Goal: Transaction & Acquisition: Purchase product/service

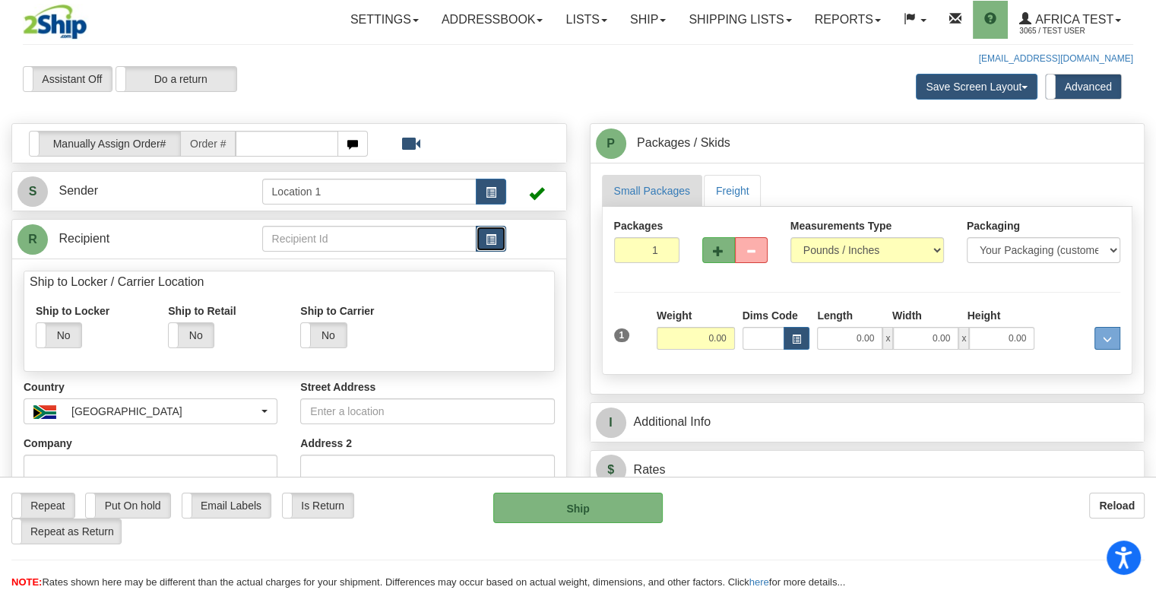
click at [493, 240] on span "button" at bounding box center [491, 240] width 11 height 10
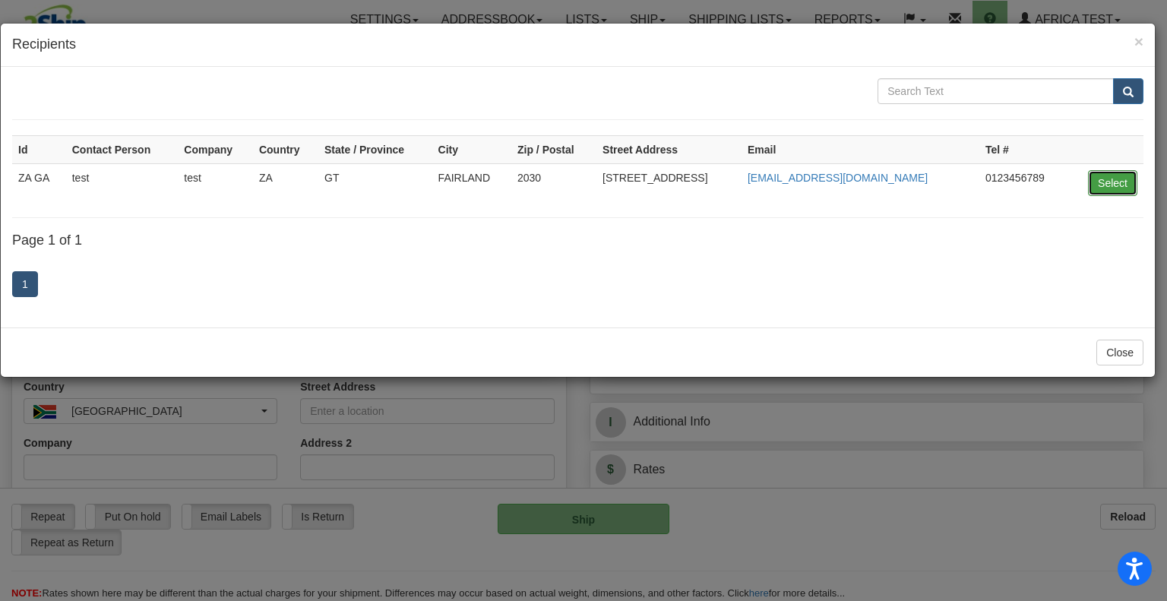
click at [1110, 183] on button "Select" at bounding box center [1112, 183] width 49 height 26
type input "ZA GA"
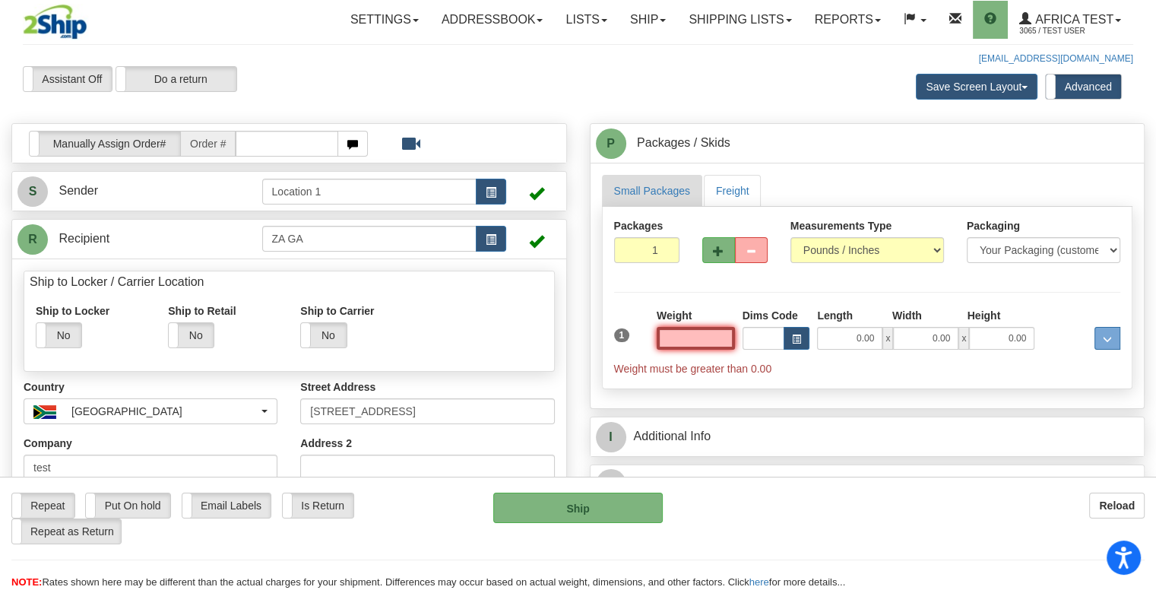
click at [692, 338] on input "text" at bounding box center [696, 338] width 78 height 23
type input "10.00"
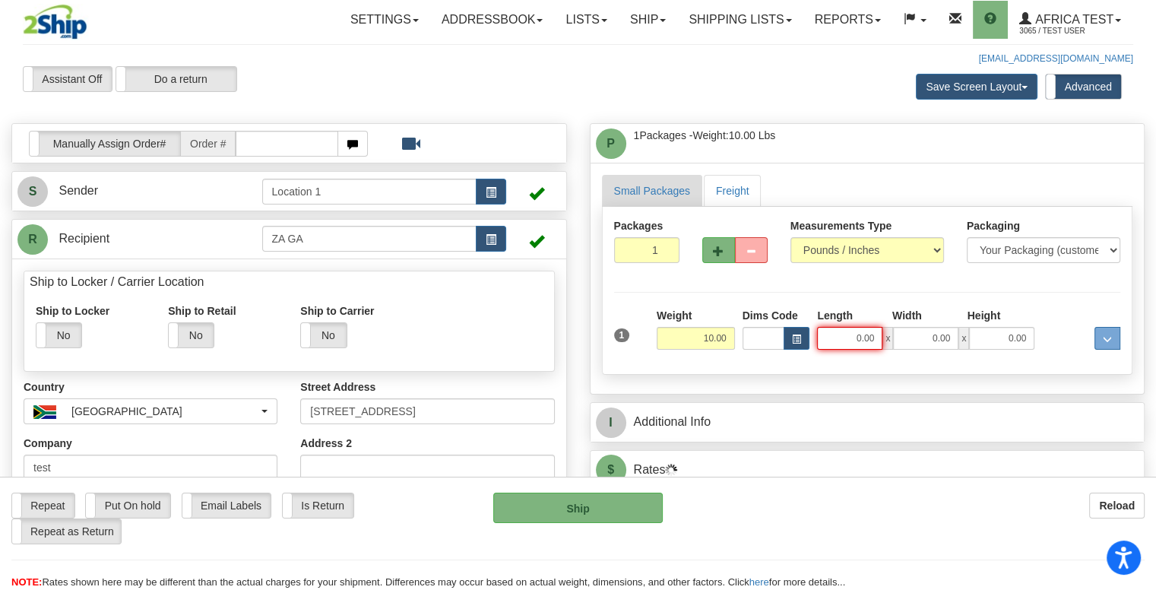
click at [857, 331] on input "0.00" at bounding box center [849, 338] width 65 height 23
click at [857, 331] on input "Length" at bounding box center [849, 338] width 65 height 23
type input "3.00"
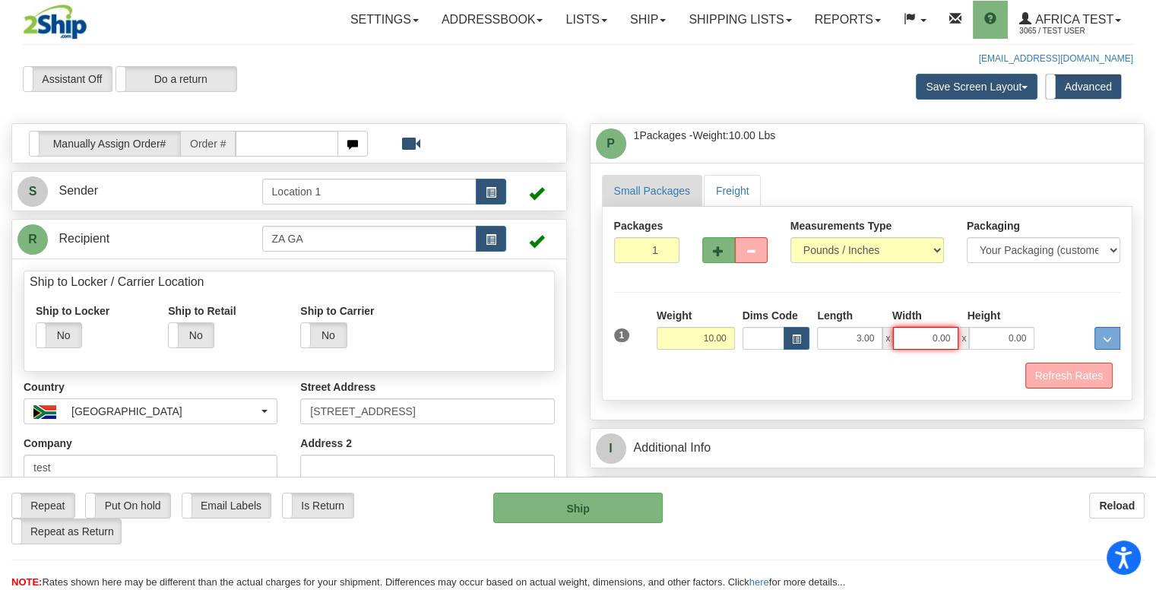
click at [913, 334] on input "0.00" at bounding box center [925, 338] width 65 height 23
click at [914, 334] on input "Width" at bounding box center [925, 338] width 65 height 23
type input "5.00"
click at [987, 334] on input "0.00" at bounding box center [1001, 338] width 65 height 23
click at [999, 334] on input "Height" at bounding box center [1001, 338] width 65 height 23
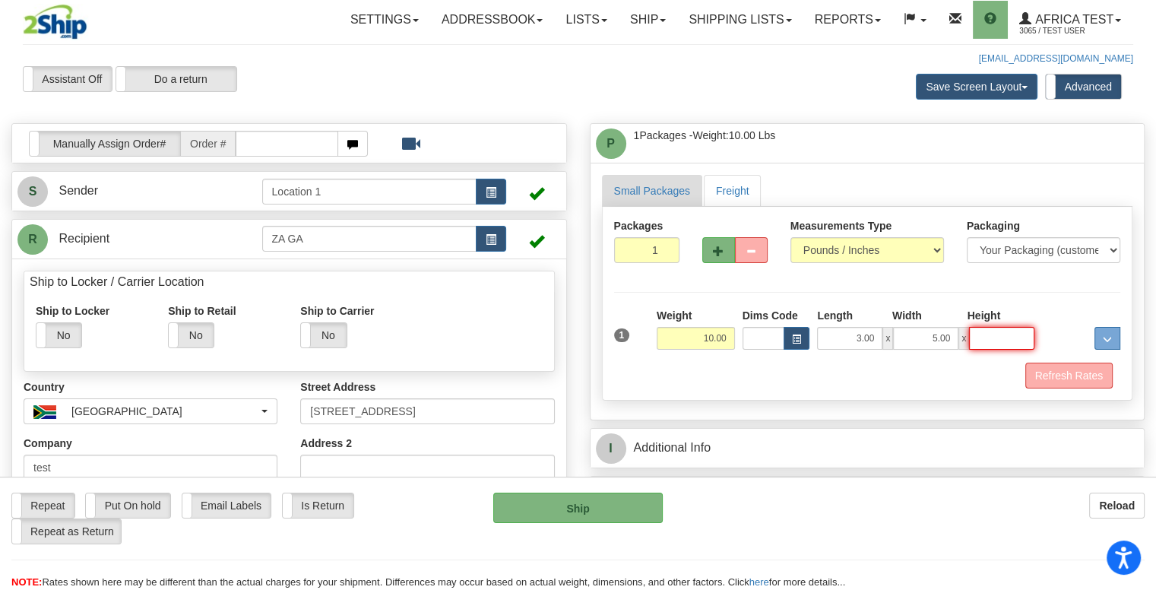
type input "7.00"
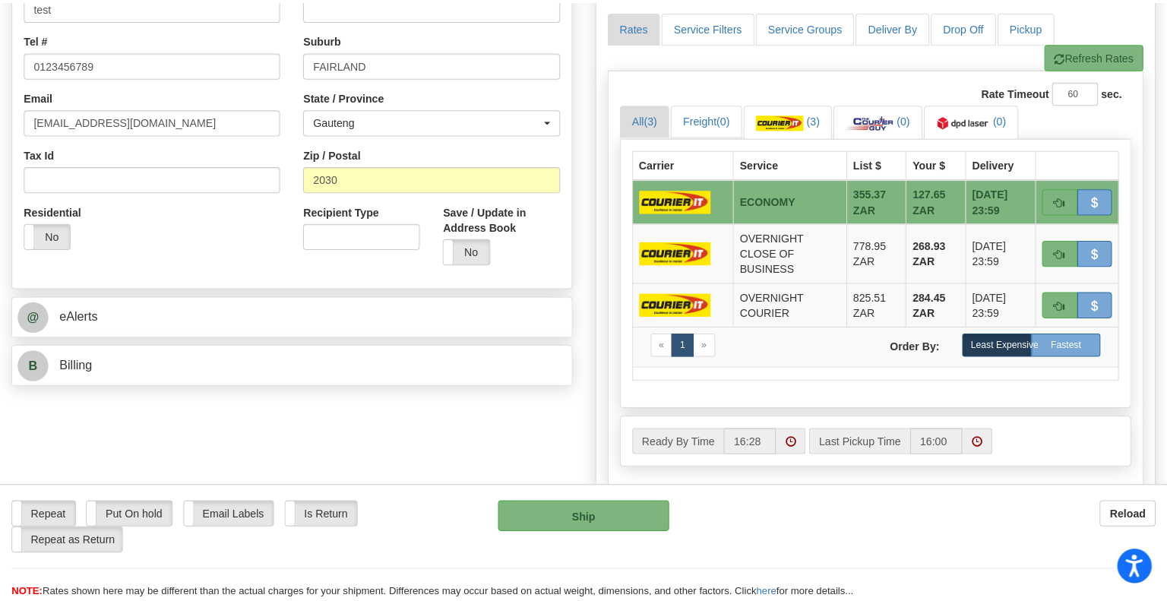
scroll to position [608, 0]
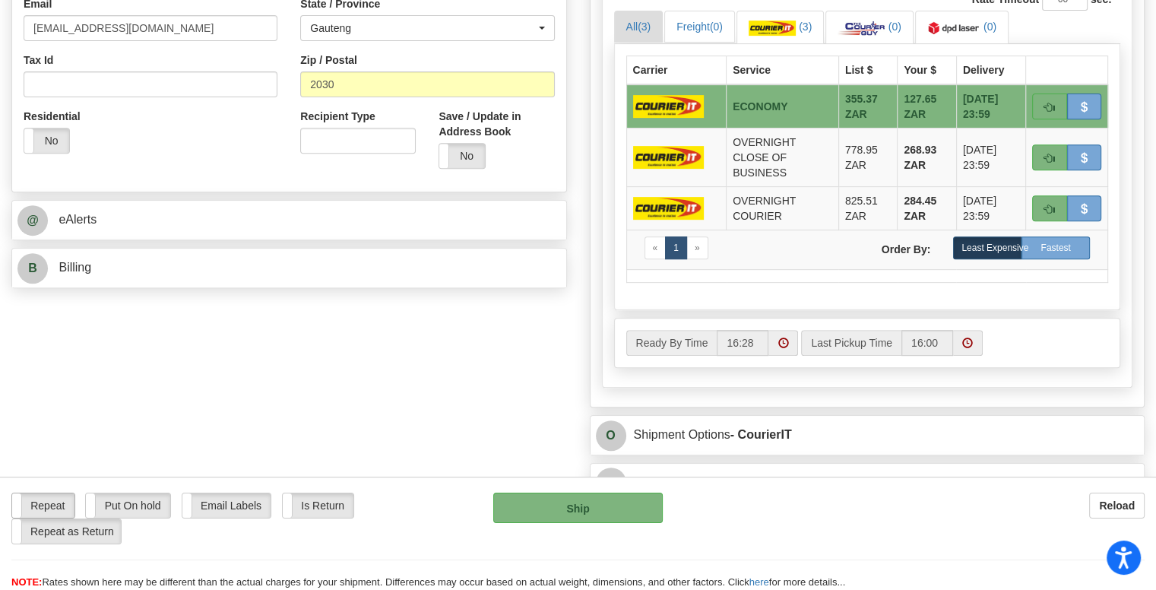
click at [63, 500] on label "Repeat" at bounding box center [43, 505] width 62 height 24
click at [578, 498] on button "Ship" at bounding box center [578, 508] width 170 height 30
type input "ECO"
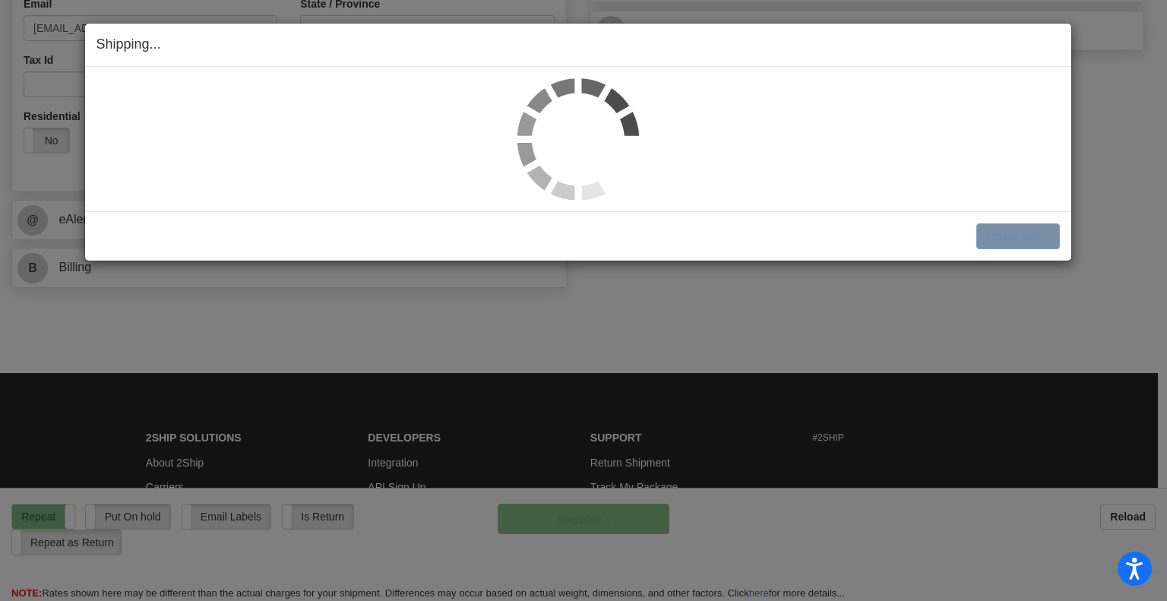
select select "1"
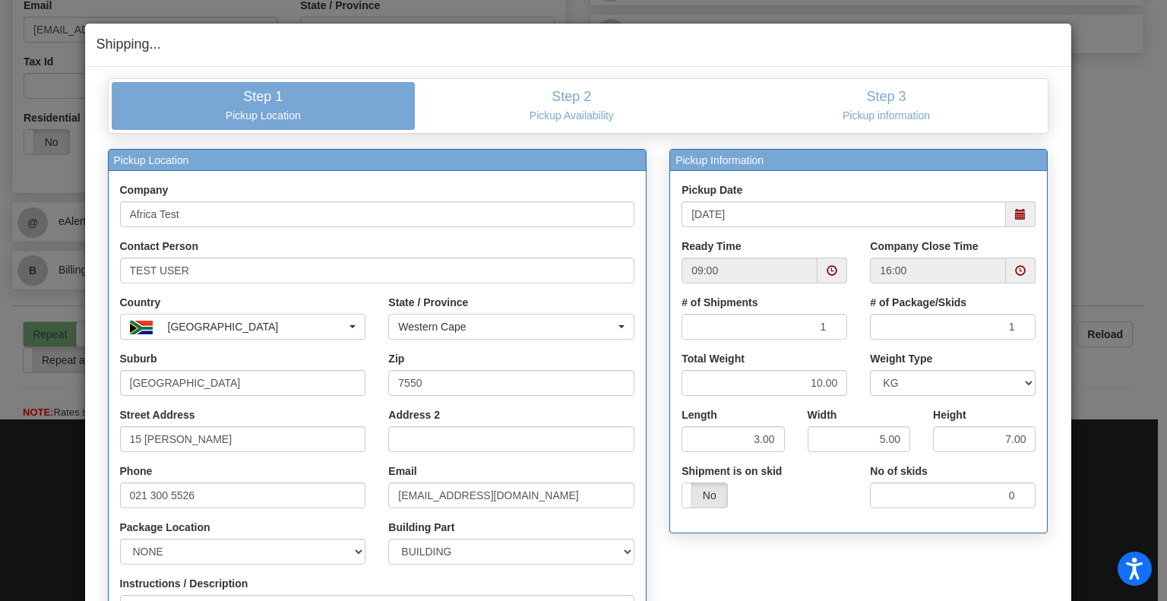
scroll to position [255, 0]
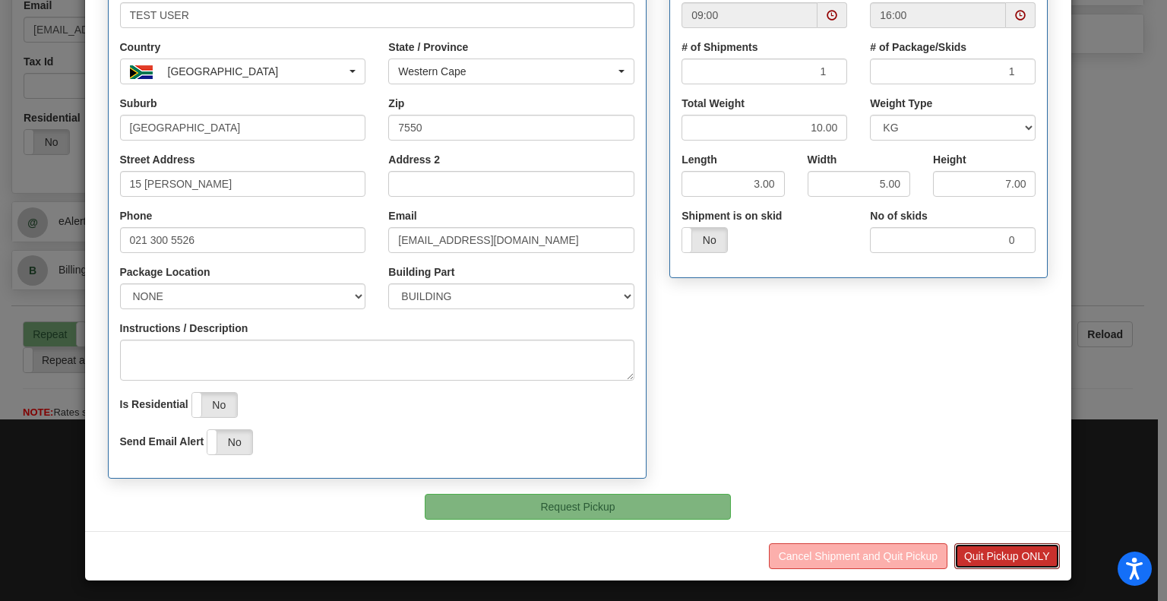
click at [1008, 554] on button "Quit Pickup ONLY" at bounding box center [1008, 556] width 106 height 26
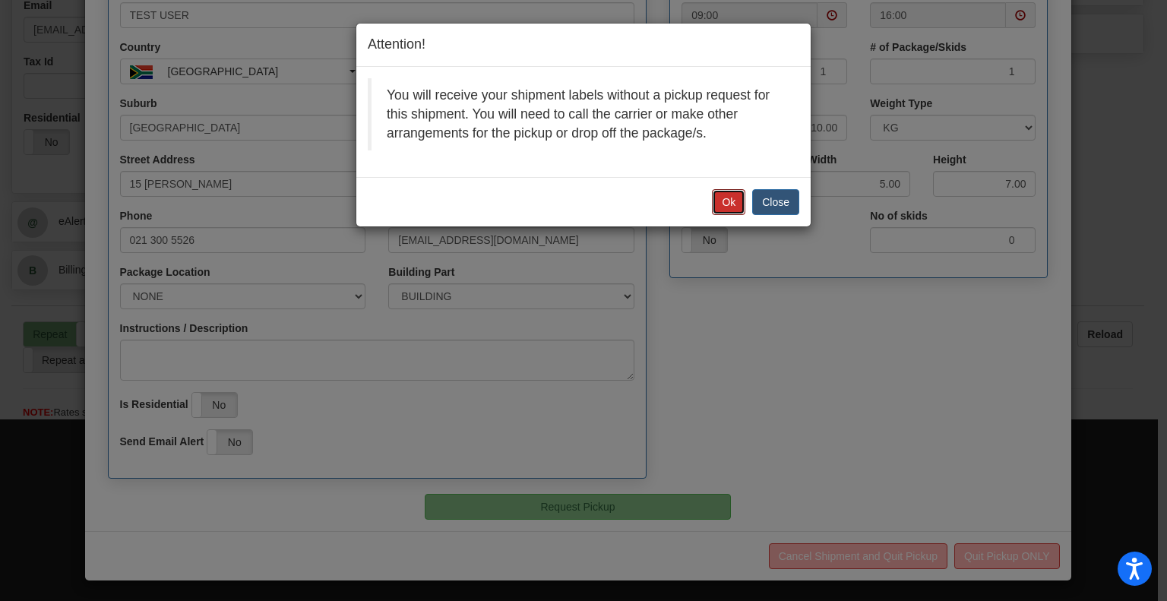
click at [713, 201] on button "Ok" at bounding box center [728, 202] width 33 height 26
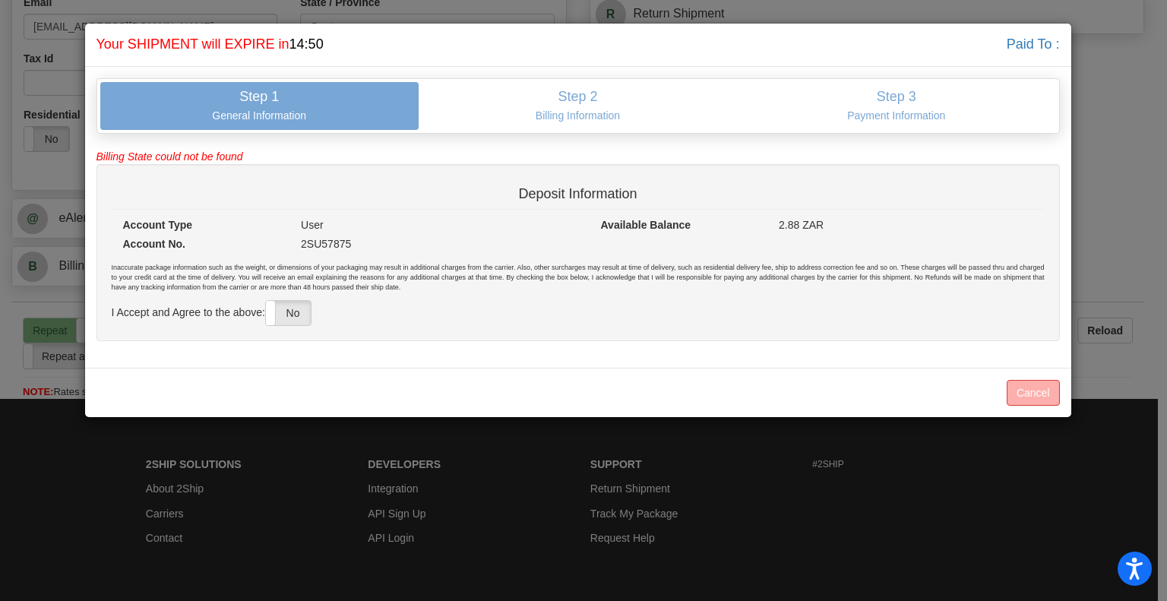
scroll to position [608, 0]
click at [309, 311] on label "No" at bounding box center [288, 313] width 45 height 24
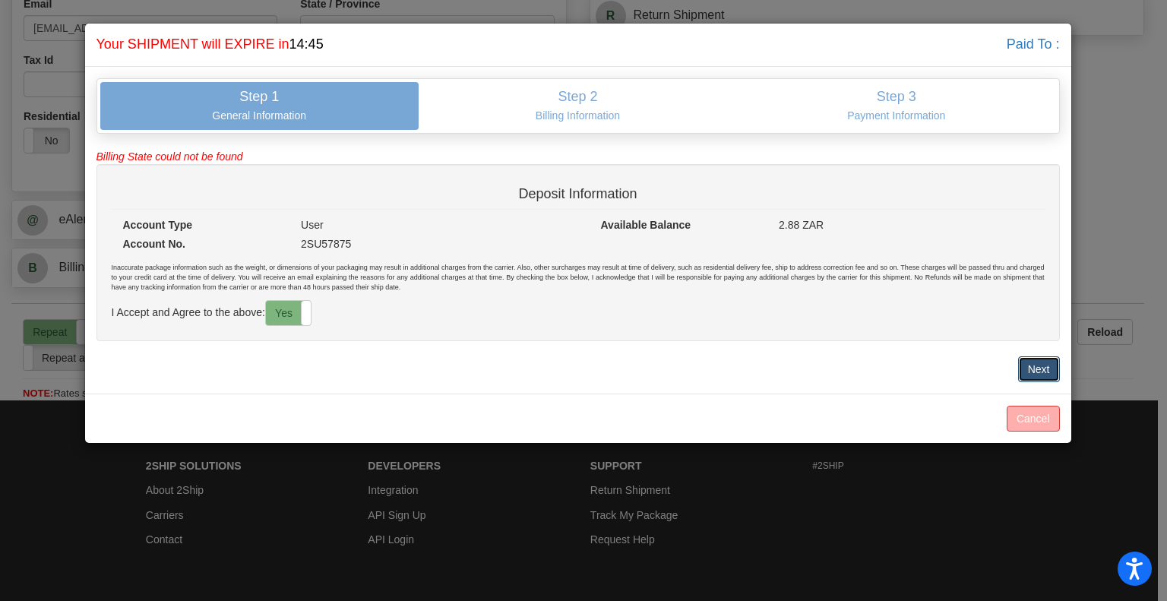
click at [1047, 361] on button "Next" at bounding box center [1040, 369] width 42 height 26
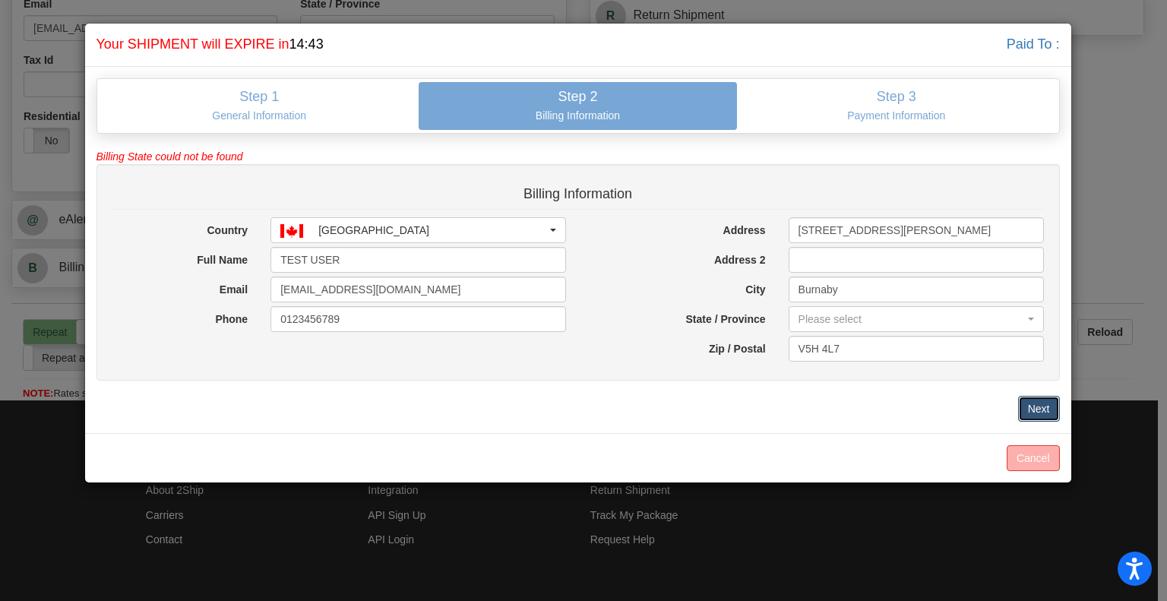
click at [1036, 401] on button "Next" at bounding box center [1040, 409] width 42 height 26
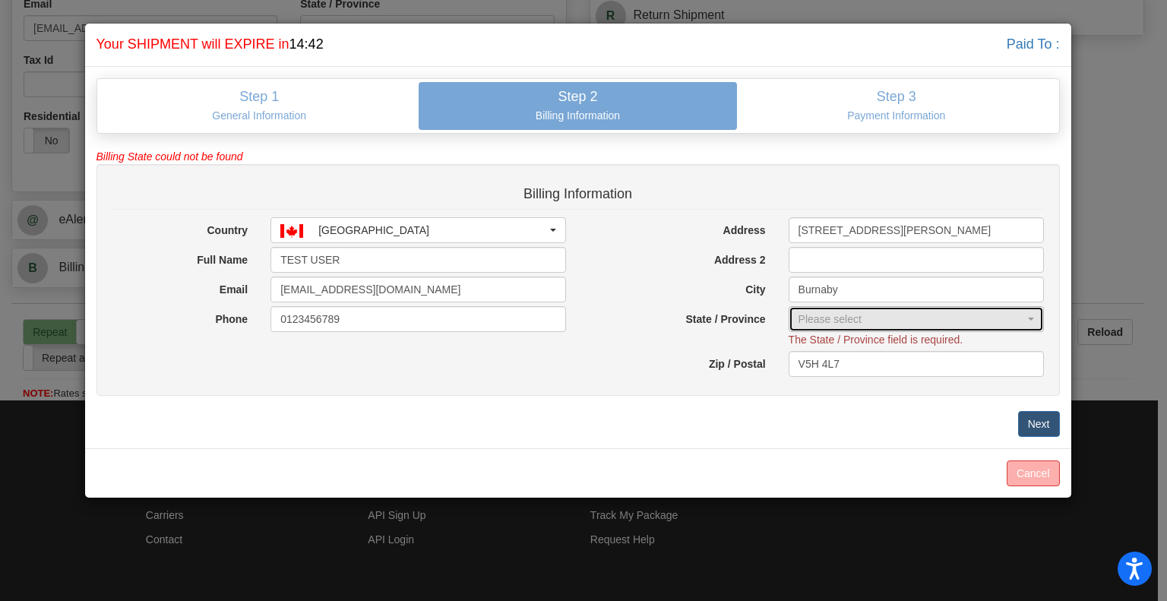
click at [859, 323] on div "Please select" at bounding box center [912, 319] width 227 height 15
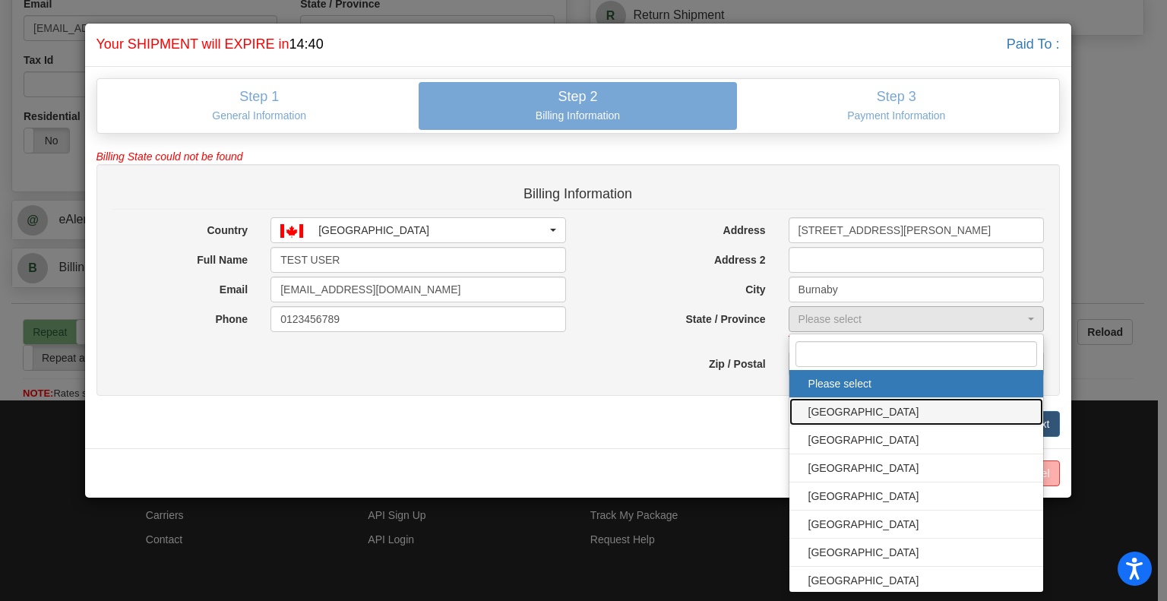
click at [843, 401] on span "ALBERTA" at bounding box center [917, 412] width 224 height 23
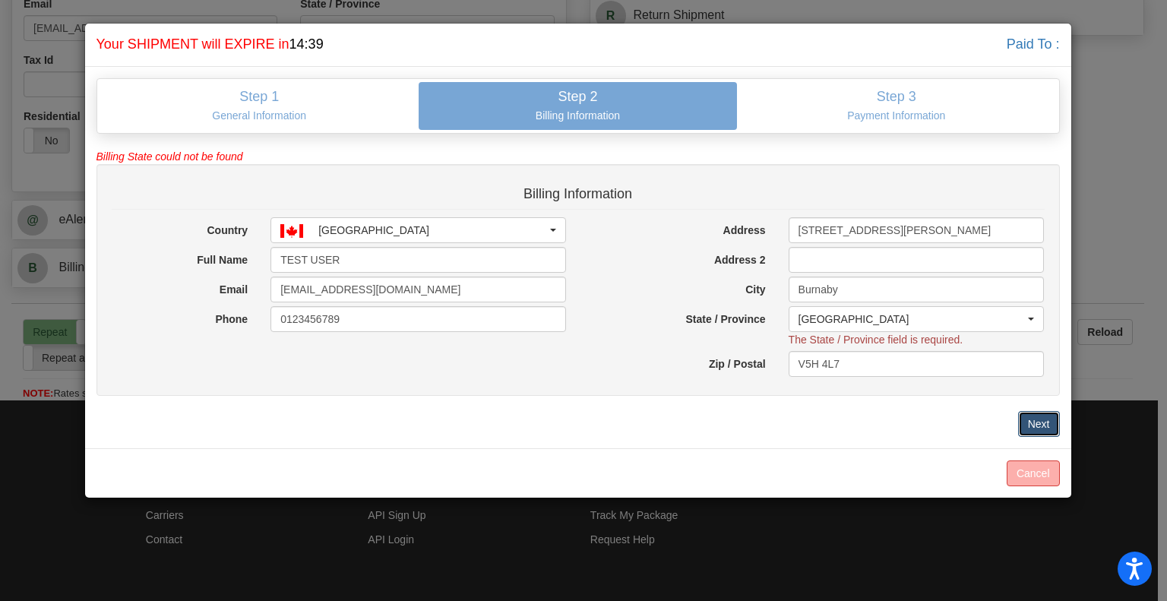
click at [1034, 419] on button "Next" at bounding box center [1040, 424] width 42 height 26
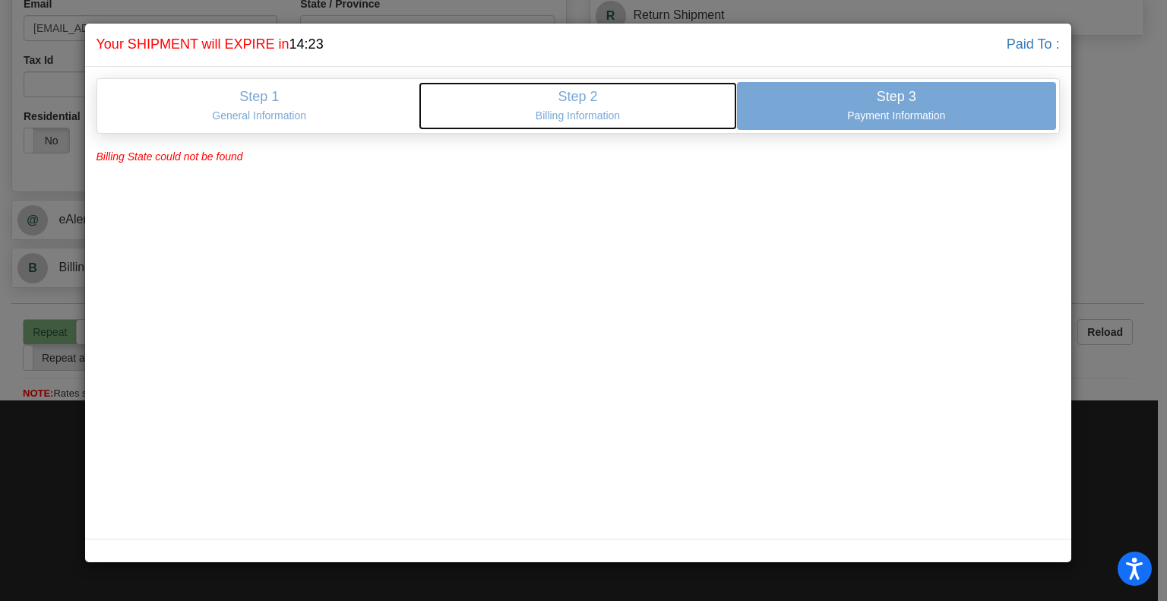
drag, startPoint x: 556, startPoint y: 90, endPoint x: 613, endPoint y: 103, distance: 57.5
click at [556, 90] on h4 "Step 2" at bounding box center [578, 97] width 296 height 15
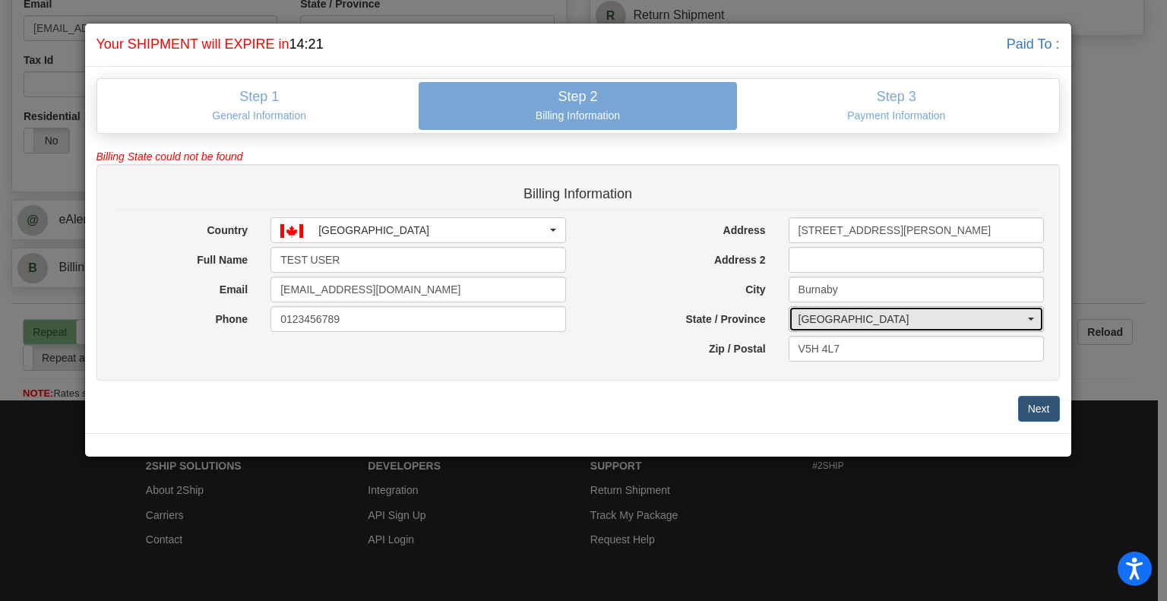
click at [833, 312] on div "ALBERTA" at bounding box center [912, 319] width 227 height 15
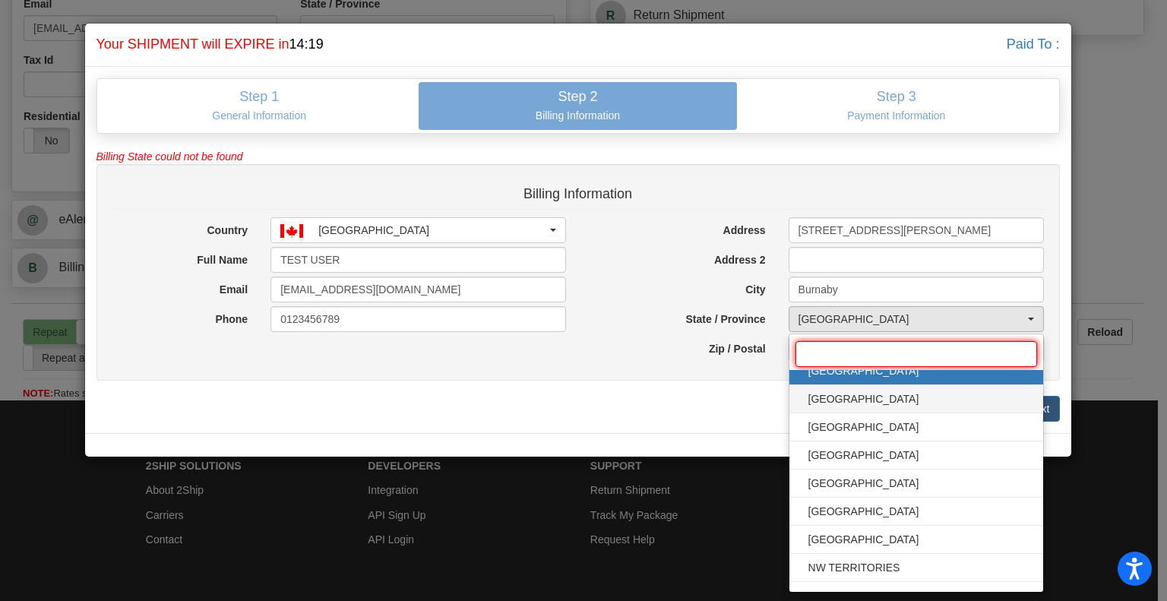
scroll to position [152, 0]
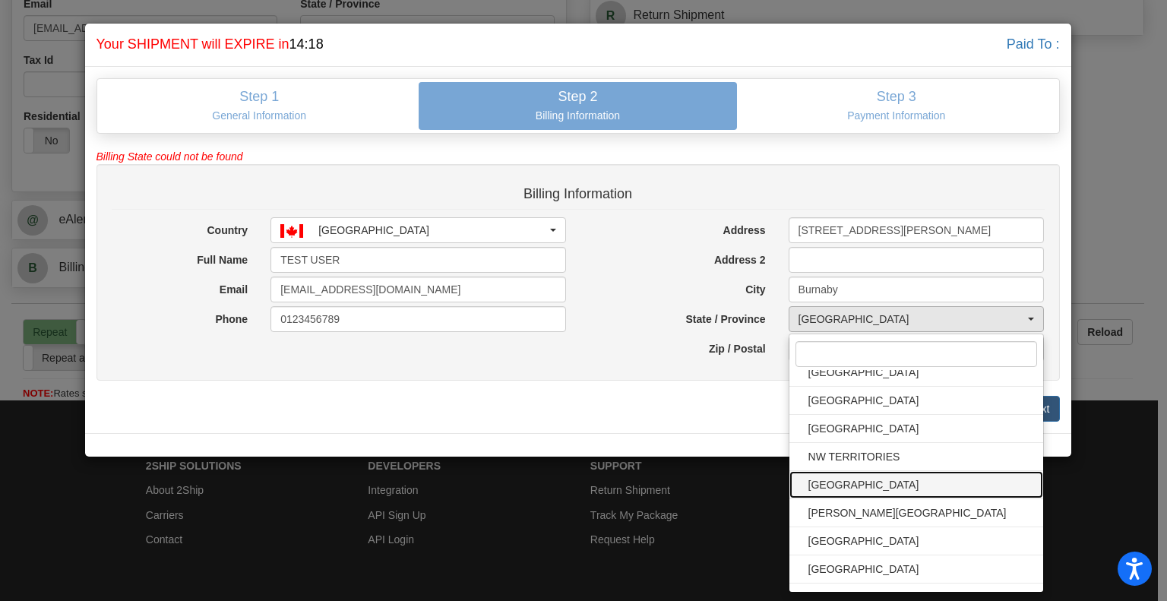
click at [850, 474] on span "ONTARIO" at bounding box center [917, 485] width 224 height 23
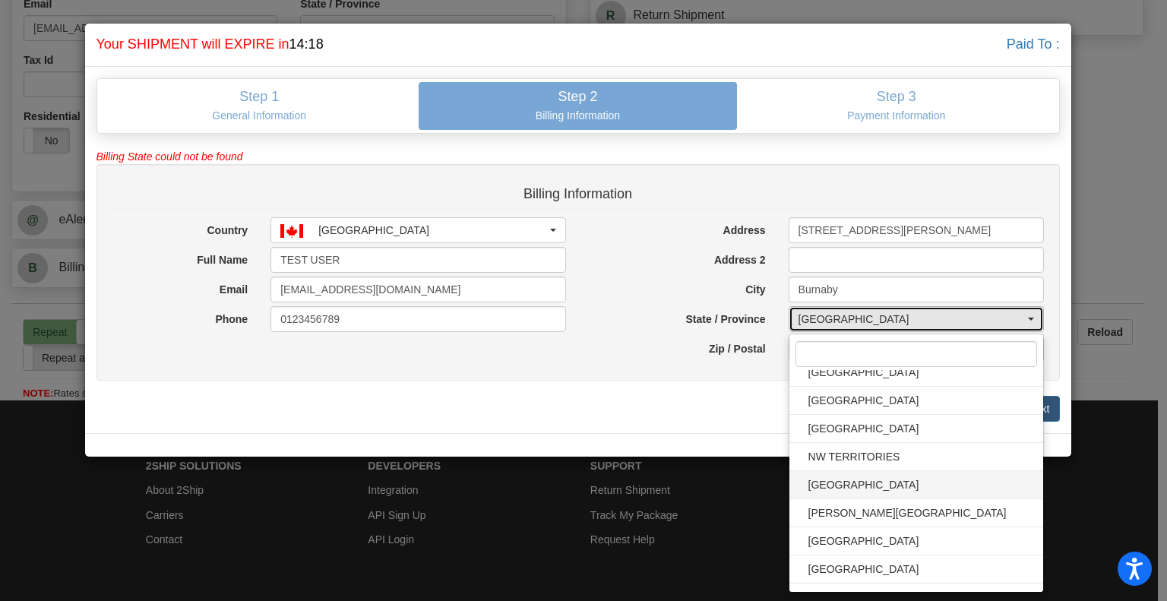
select select "ON"
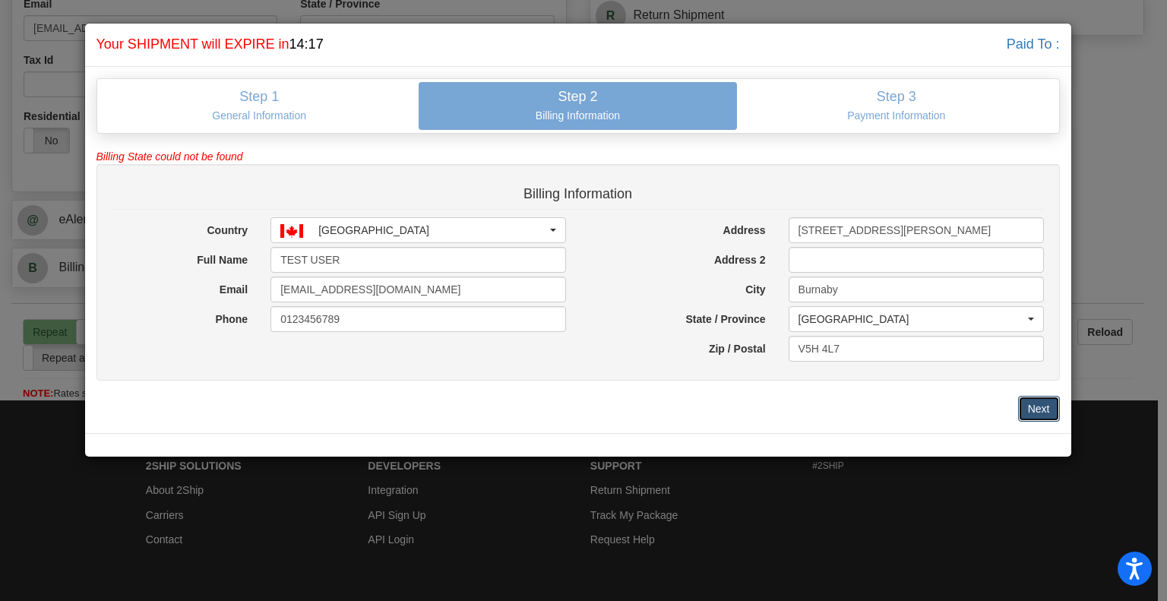
click at [1038, 400] on button "Next" at bounding box center [1040, 409] width 42 height 26
click at [1030, 407] on button "Next" at bounding box center [1040, 409] width 42 height 26
click at [1033, 406] on button "Next" at bounding box center [1040, 409] width 42 height 26
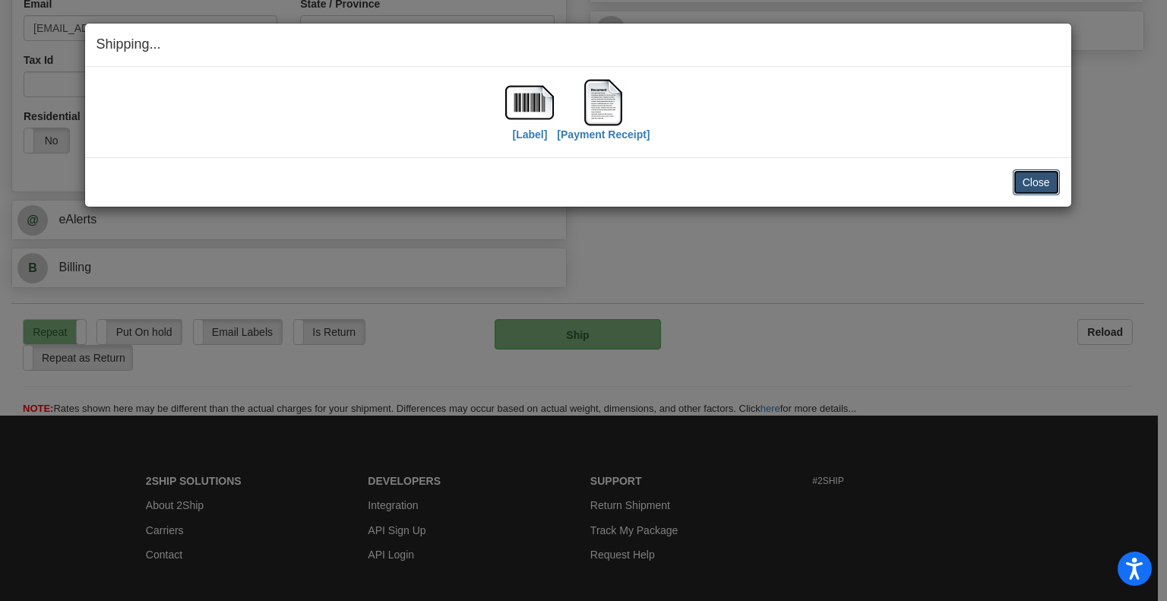
click at [1025, 179] on button "Close" at bounding box center [1036, 182] width 47 height 26
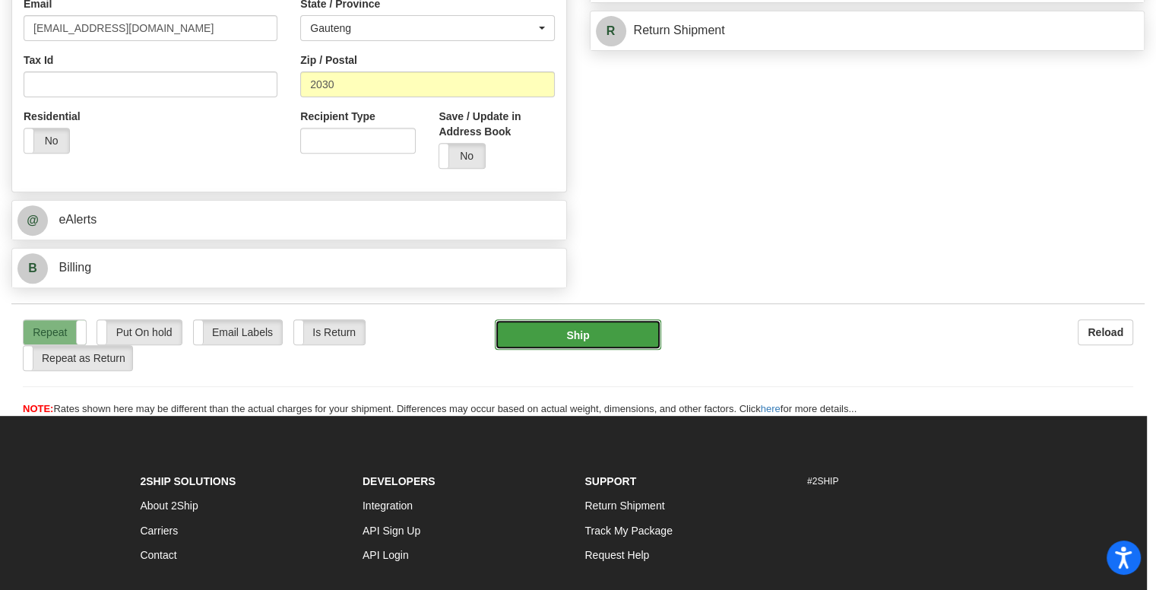
click at [587, 322] on button "Ship" at bounding box center [578, 334] width 166 height 30
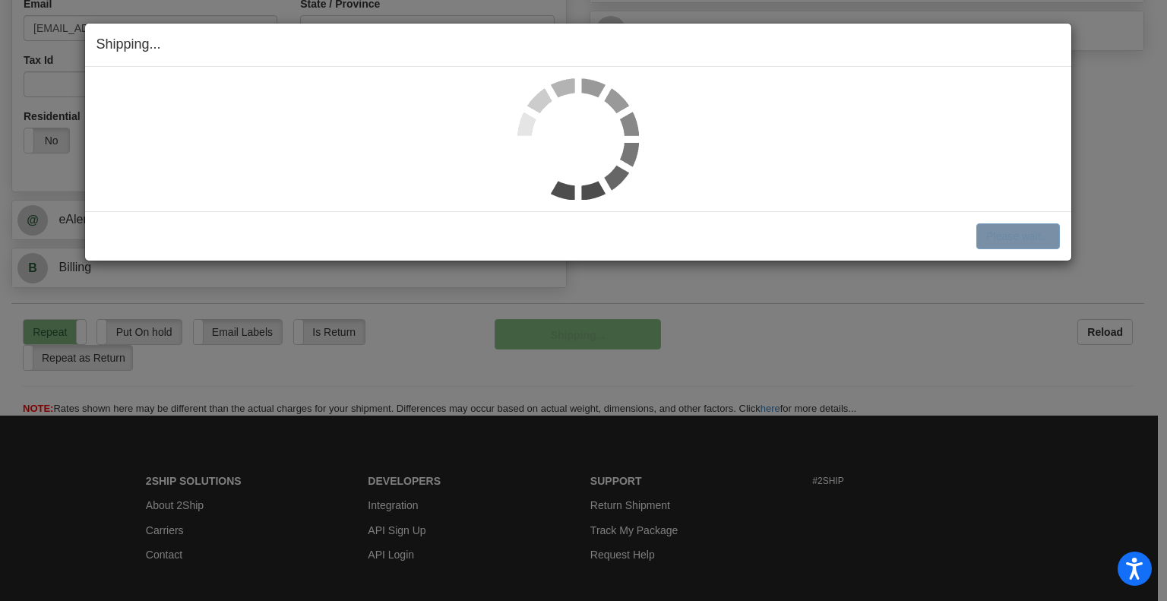
select select "1"
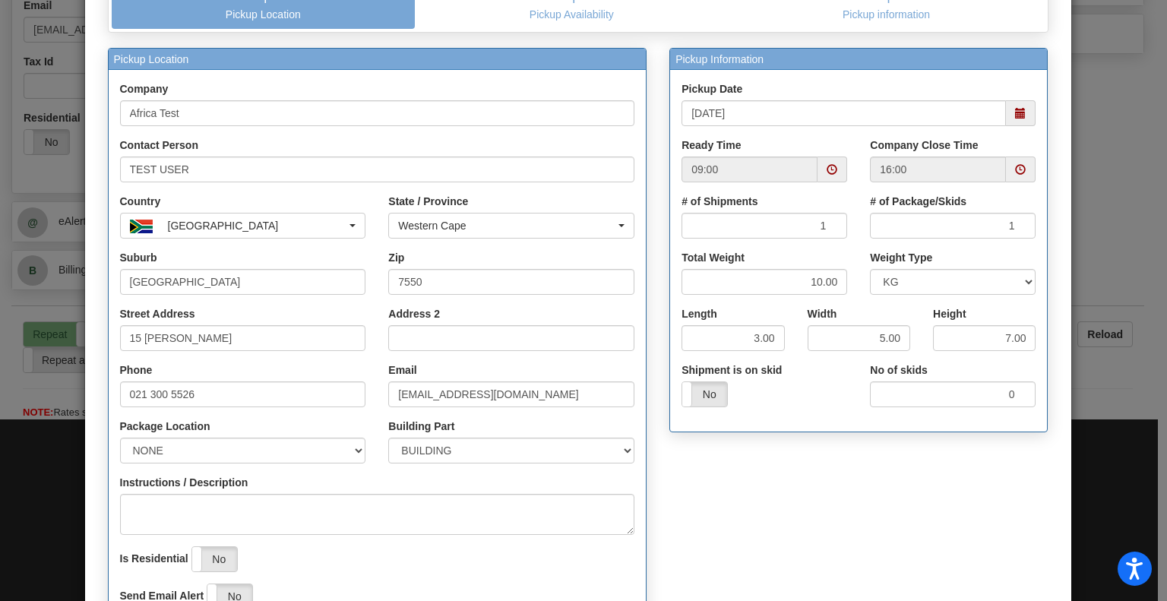
scroll to position [255, 0]
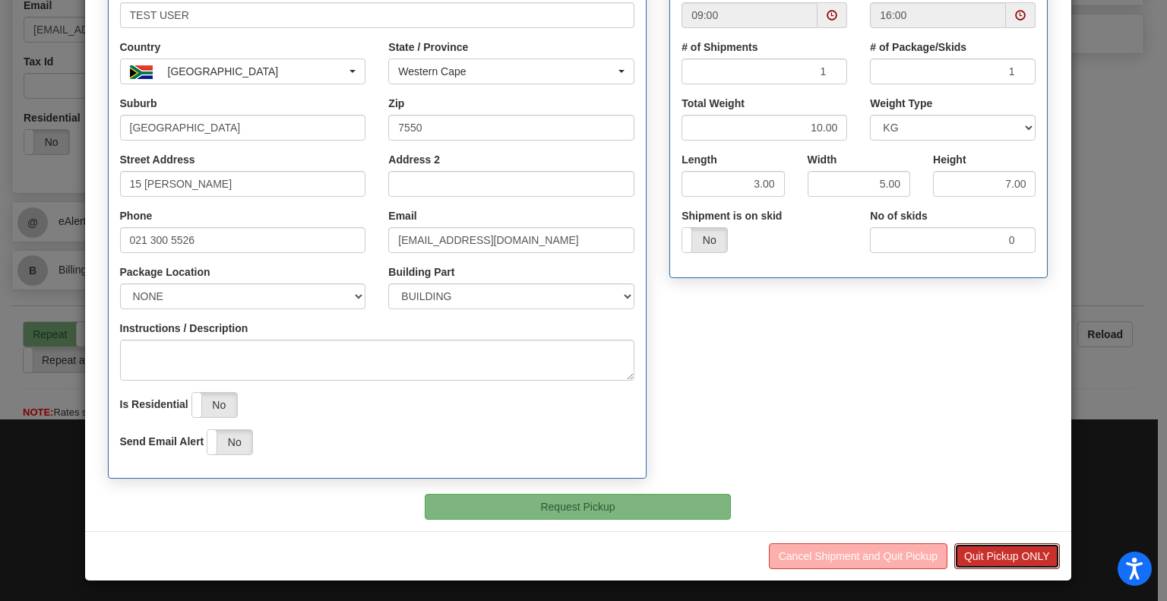
click at [989, 545] on button "Quit Pickup ONLY" at bounding box center [1008, 556] width 106 height 26
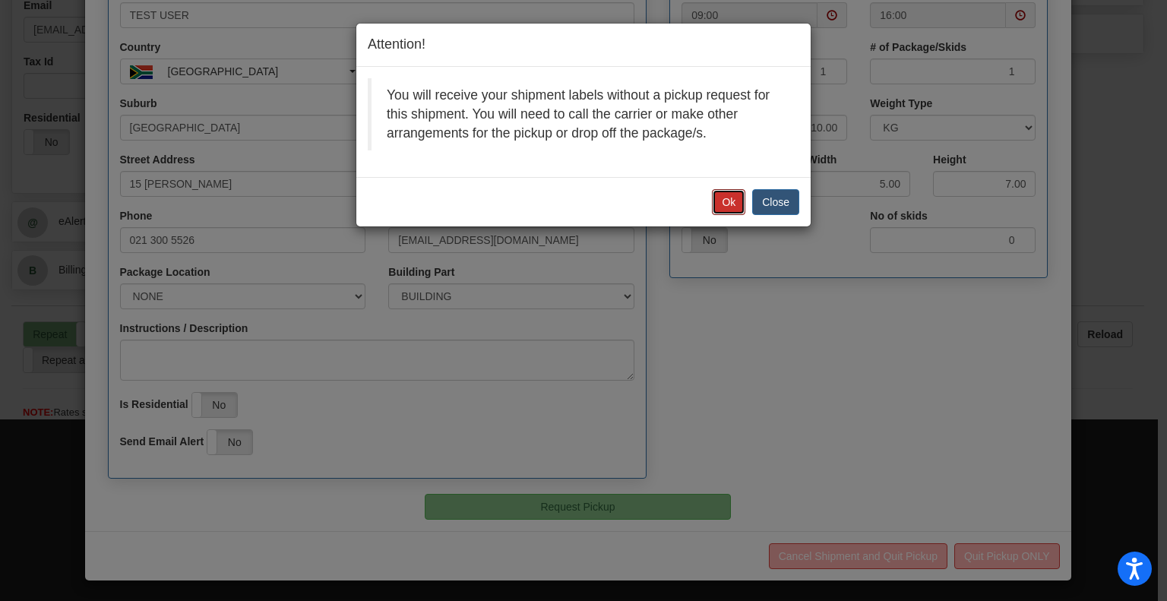
click at [729, 202] on button "Ok" at bounding box center [728, 202] width 33 height 26
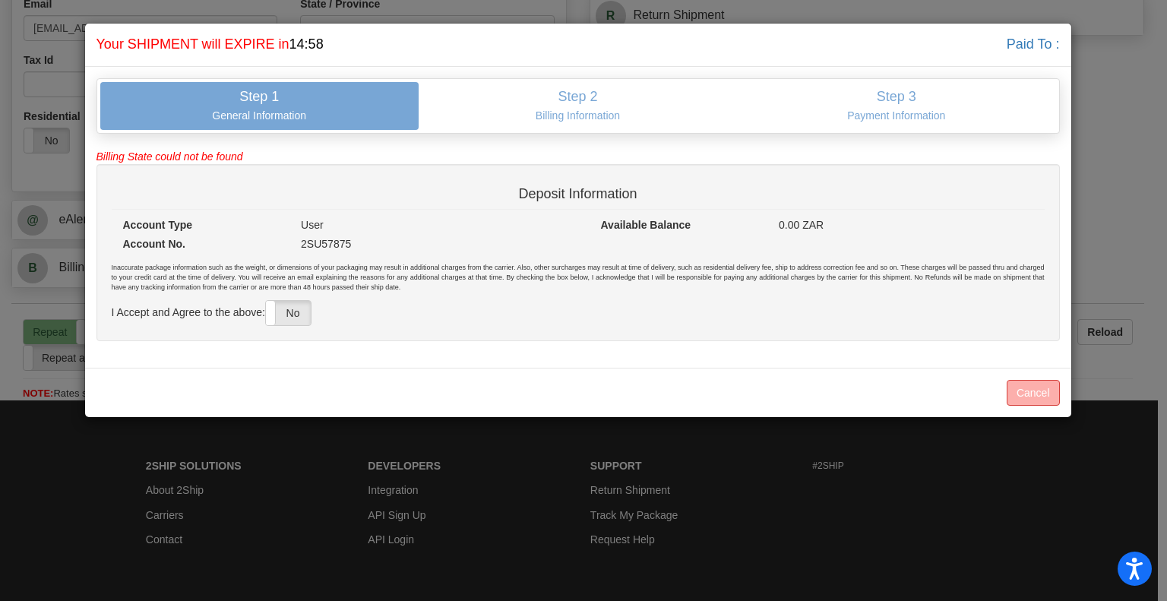
scroll to position [0, 0]
click at [295, 322] on label "No" at bounding box center [288, 313] width 45 height 24
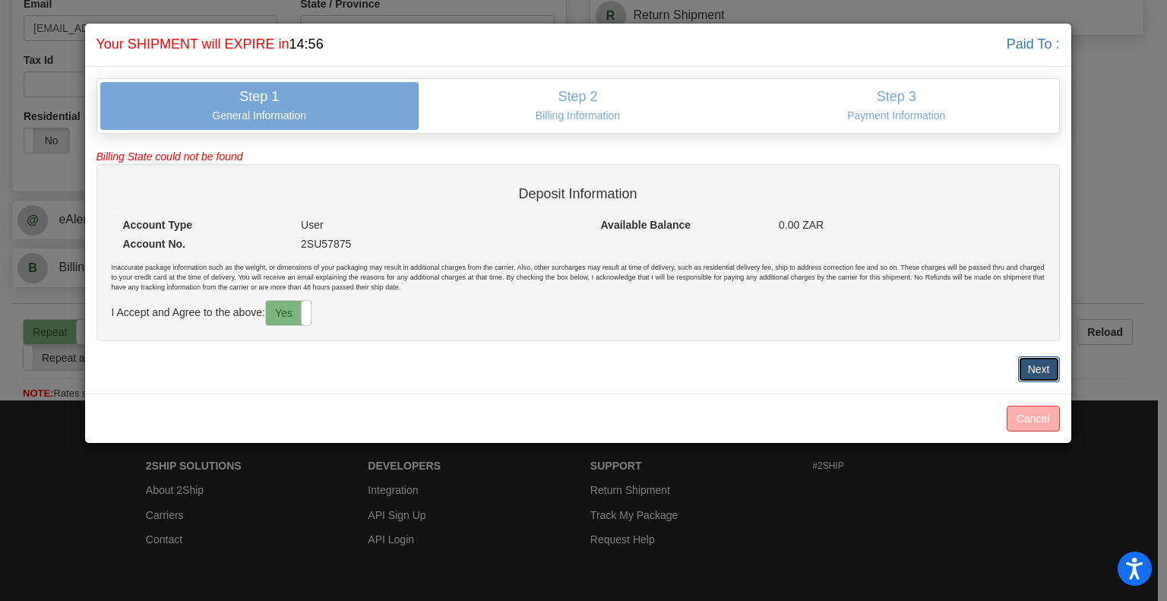
click at [1033, 360] on button "Next" at bounding box center [1040, 369] width 42 height 26
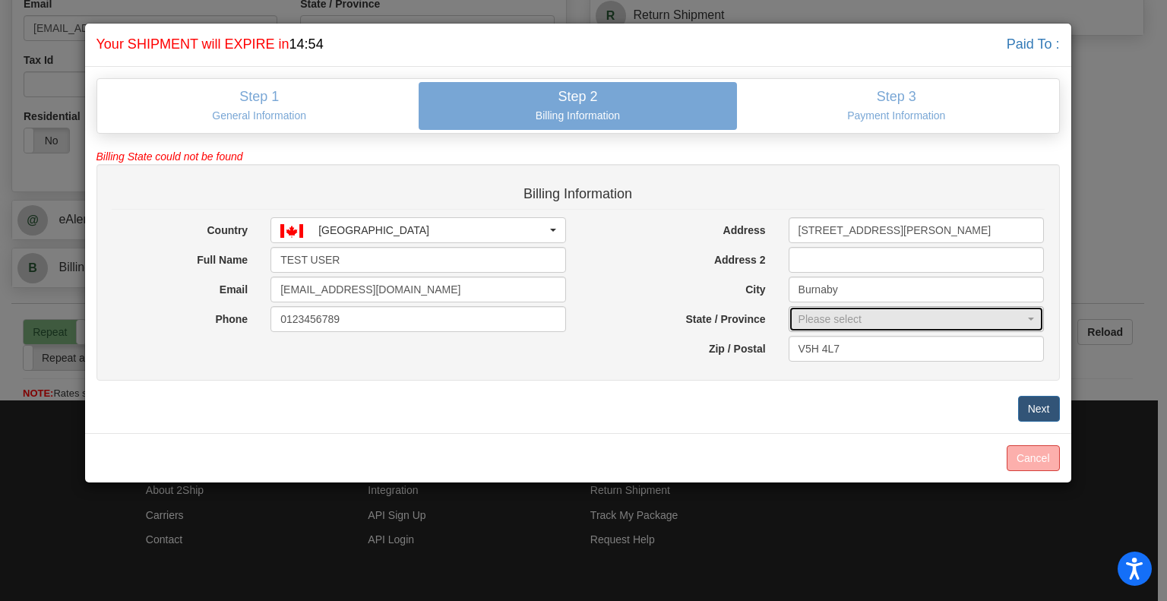
click at [891, 319] on div "Please select" at bounding box center [912, 319] width 227 height 15
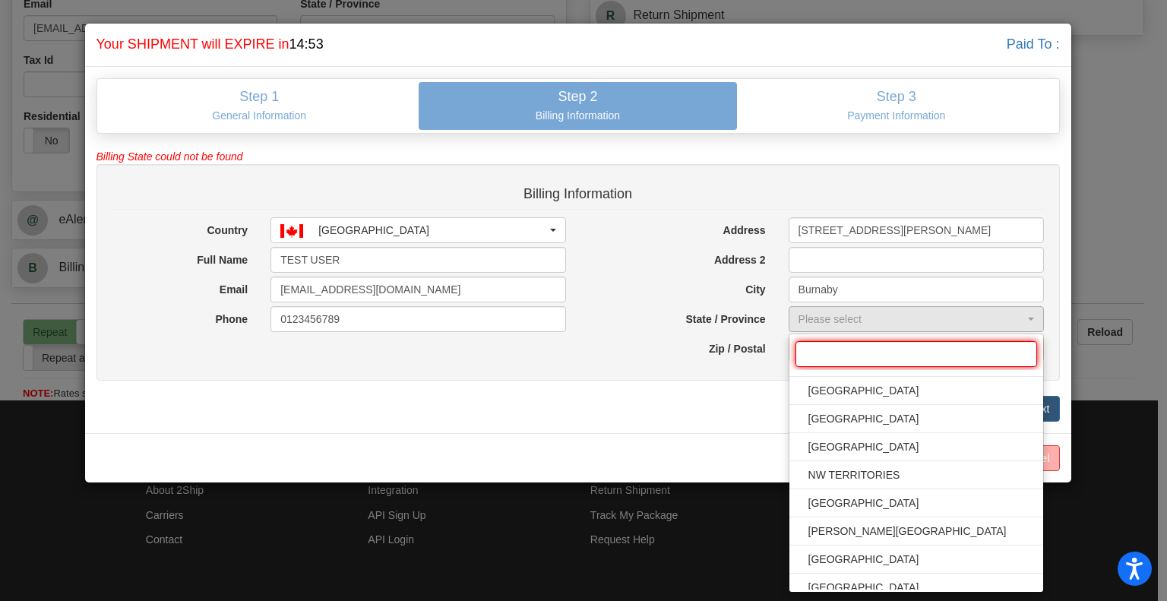
scroll to position [152, 0]
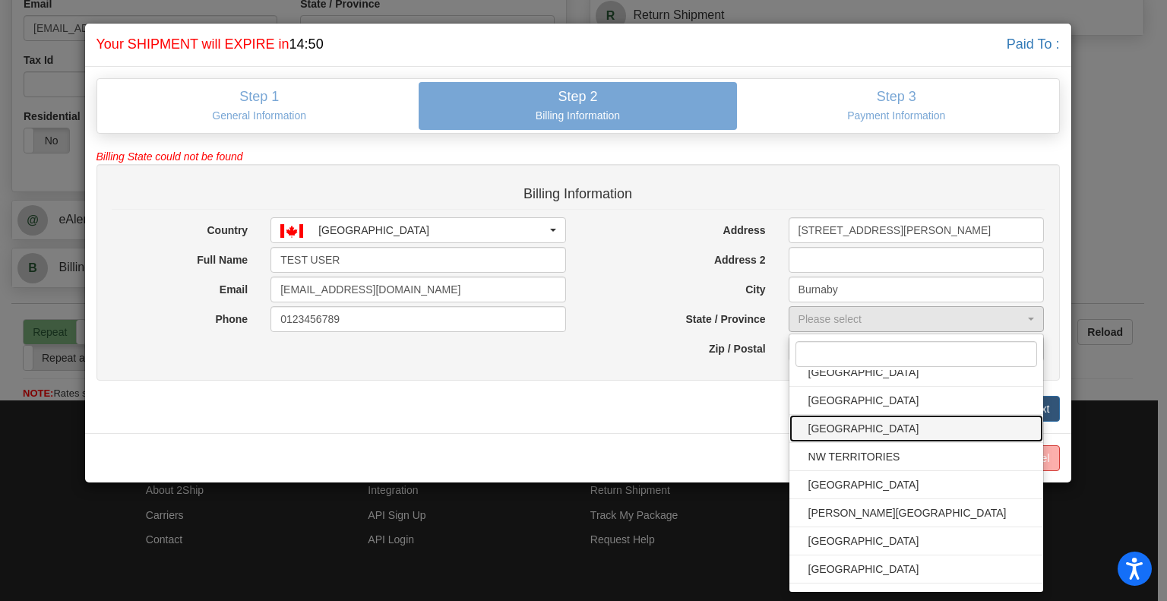
click at [865, 423] on span "NUNAVUT" at bounding box center [917, 428] width 224 height 23
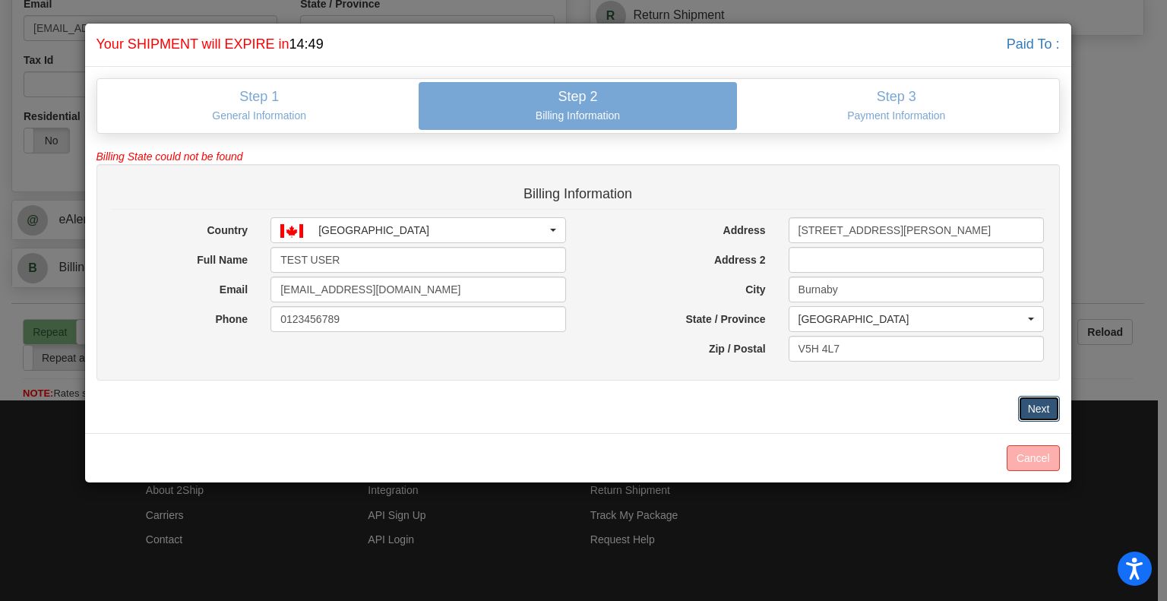
click at [1048, 404] on button "Next" at bounding box center [1040, 409] width 42 height 26
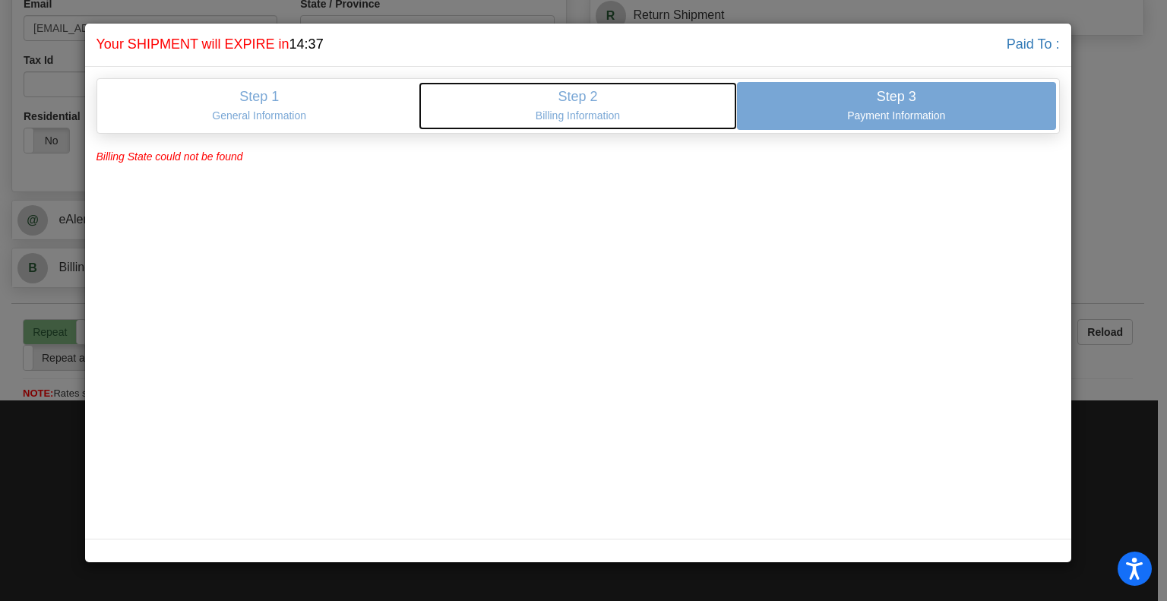
click at [561, 96] on h4 "Step 2" at bounding box center [578, 97] width 296 height 15
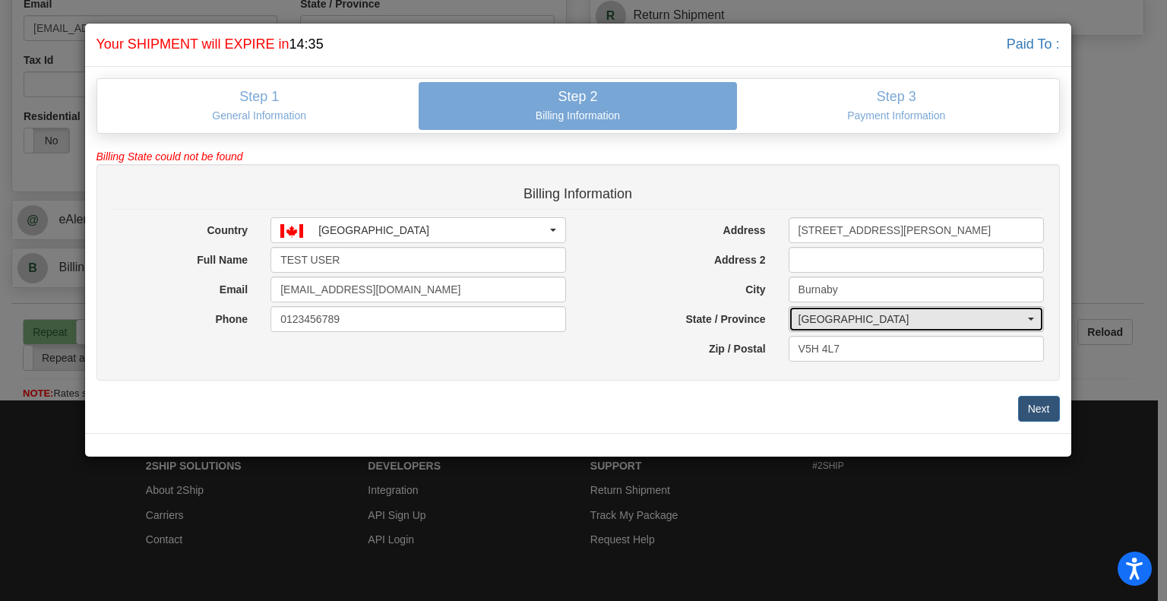
click at [847, 312] on div "NUNAVUT" at bounding box center [912, 319] width 227 height 15
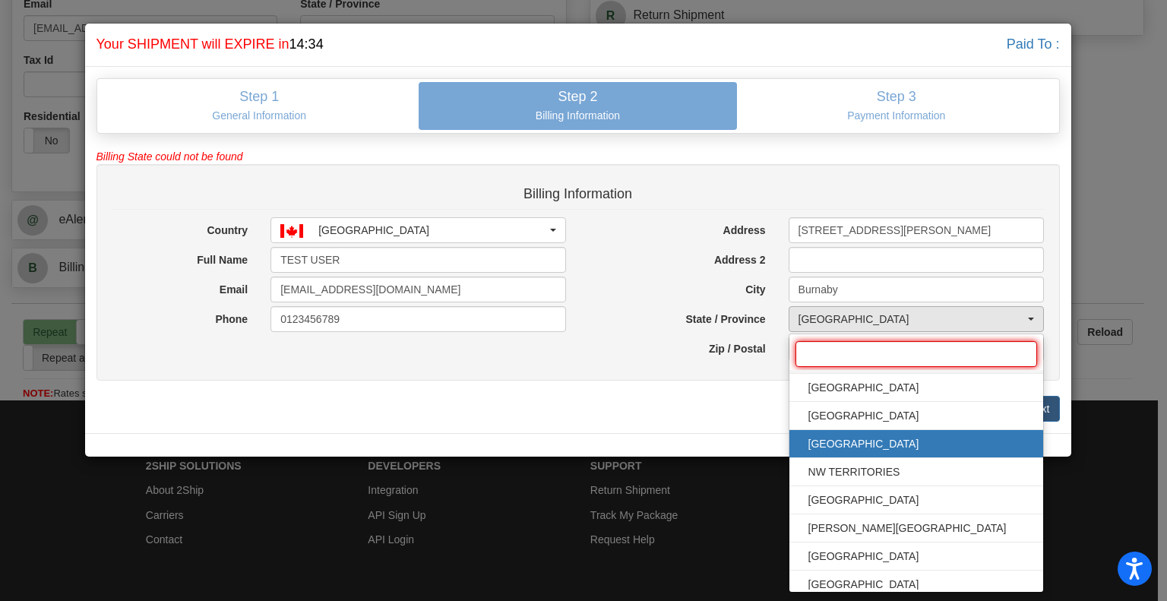
scroll to position [172, 0]
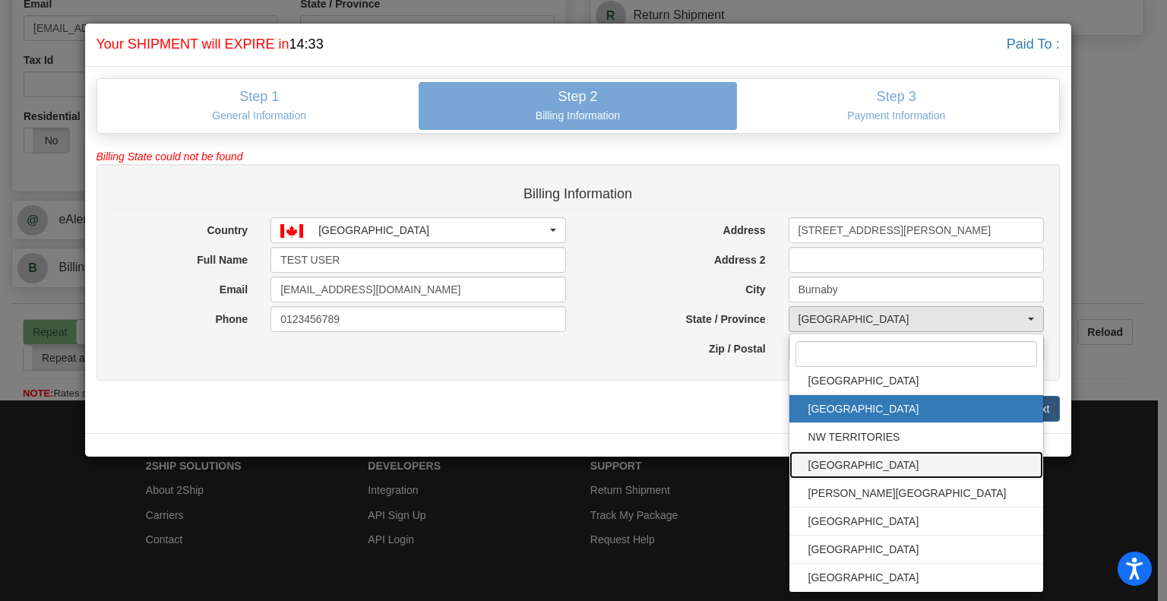
click at [836, 458] on span "ONTARIO" at bounding box center [917, 465] width 224 height 23
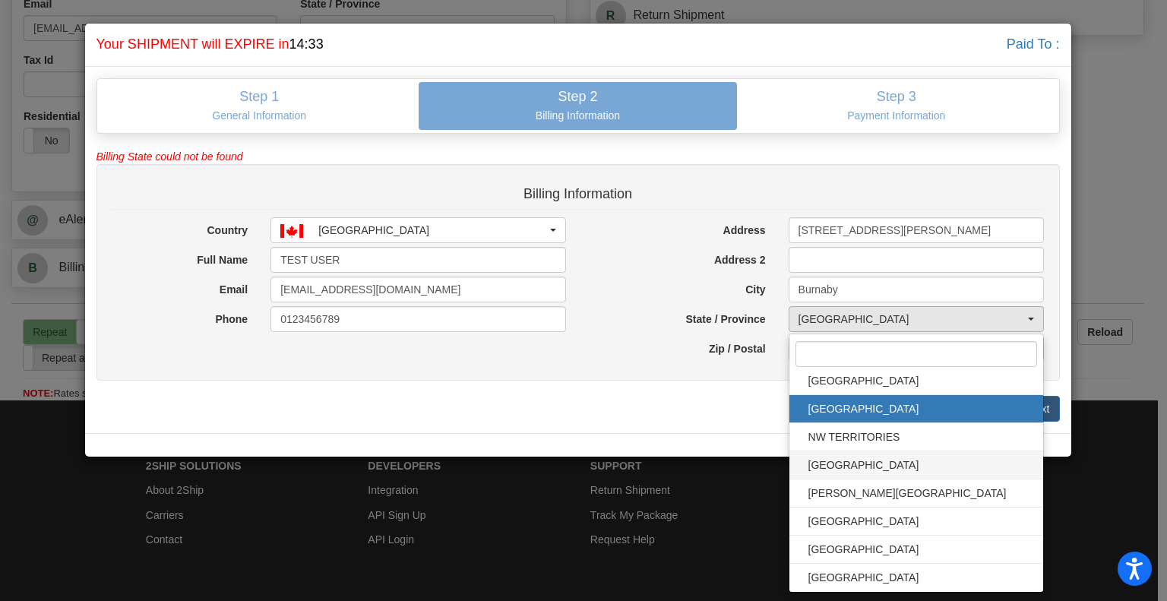
select select "ON"
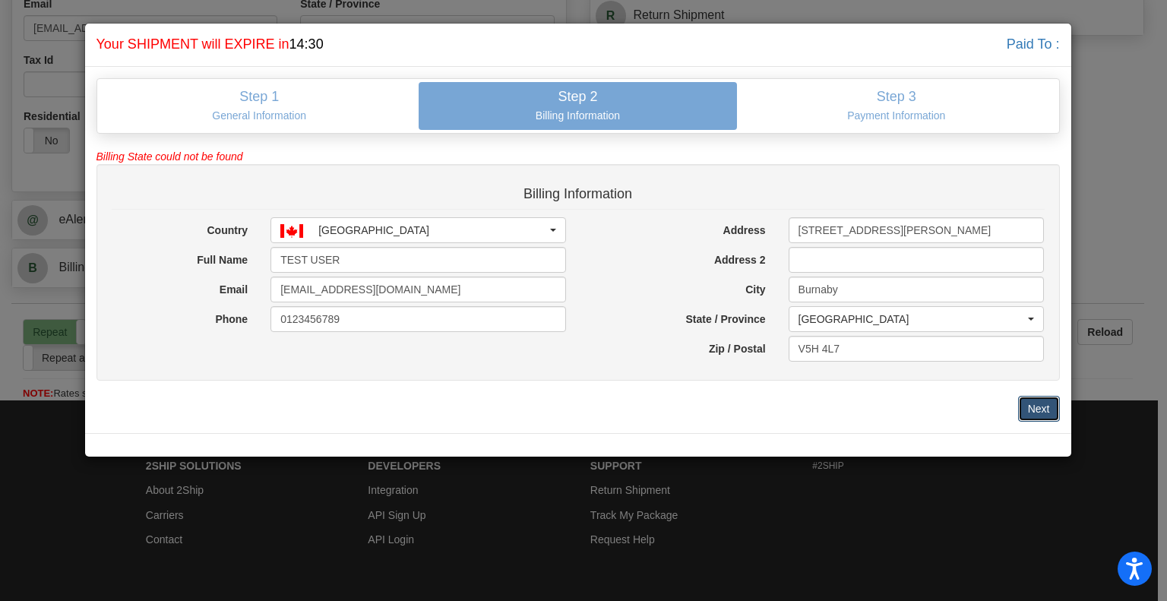
click at [1042, 397] on button "Next" at bounding box center [1040, 409] width 42 height 26
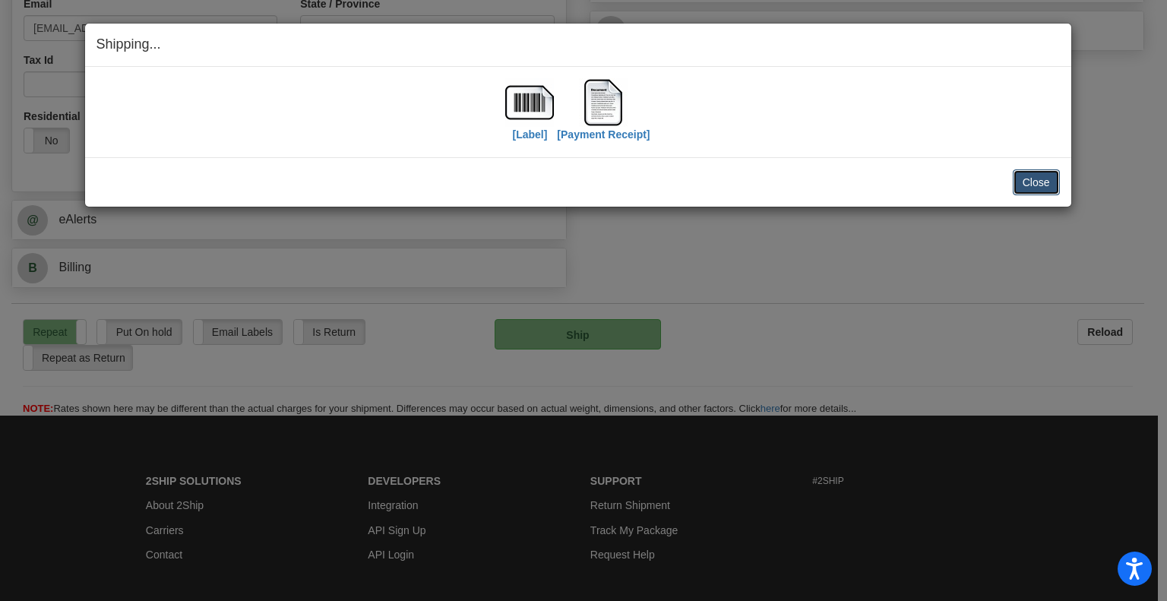
click at [1023, 176] on button "Close" at bounding box center [1036, 182] width 47 height 26
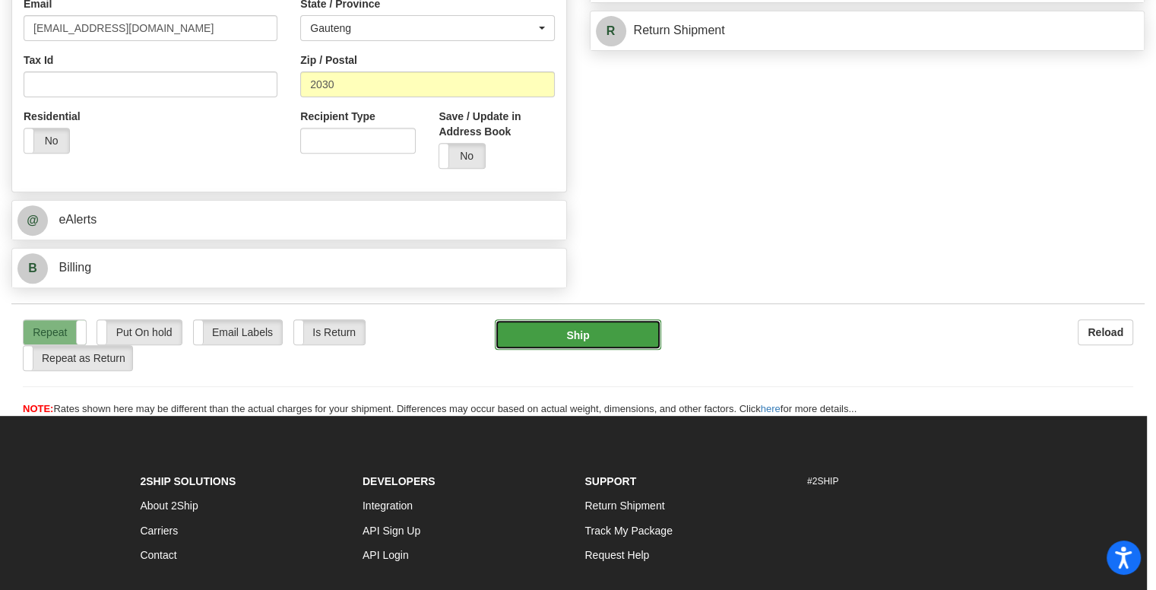
drag, startPoint x: 572, startPoint y: 333, endPoint x: 617, endPoint y: 333, distance: 45.6
click at [572, 333] on button "Ship" at bounding box center [578, 334] width 166 height 30
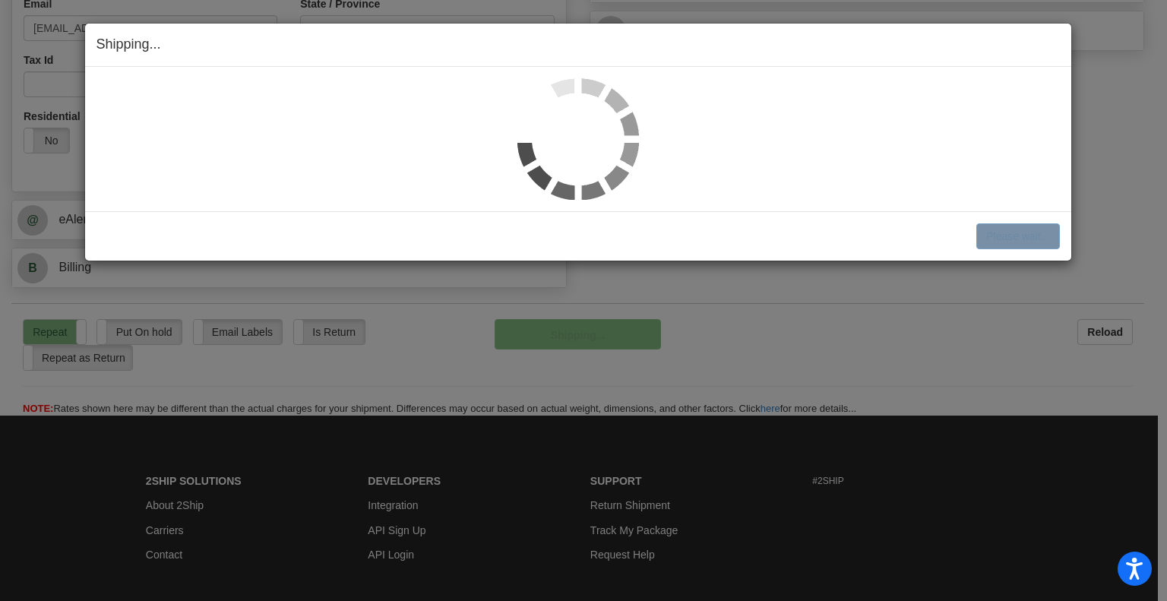
select select "1"
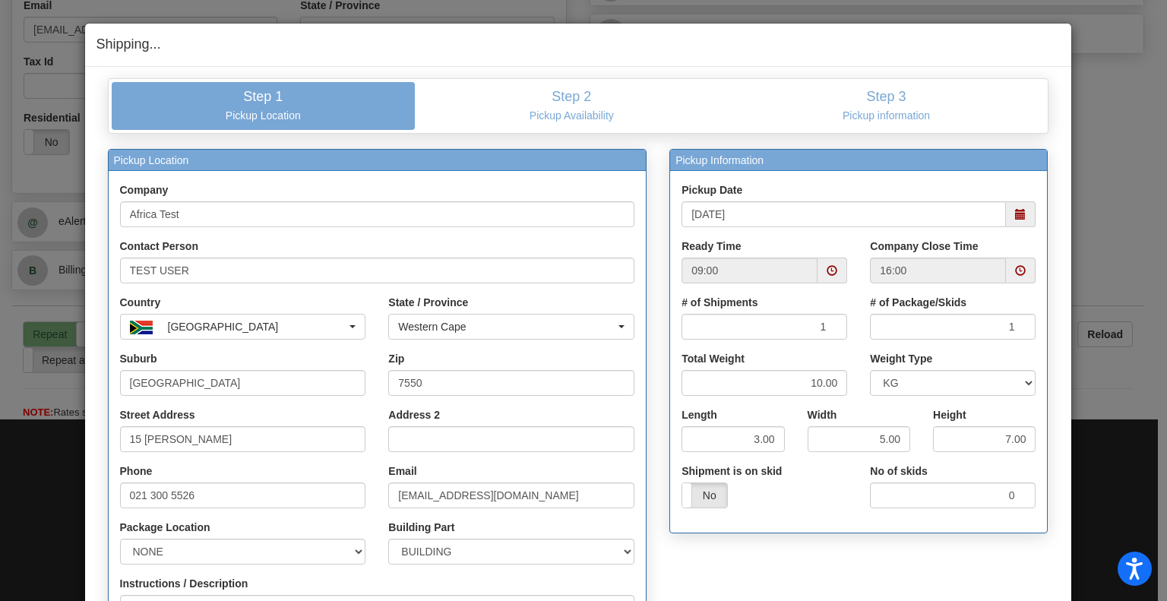
scroll to position [255, 0]
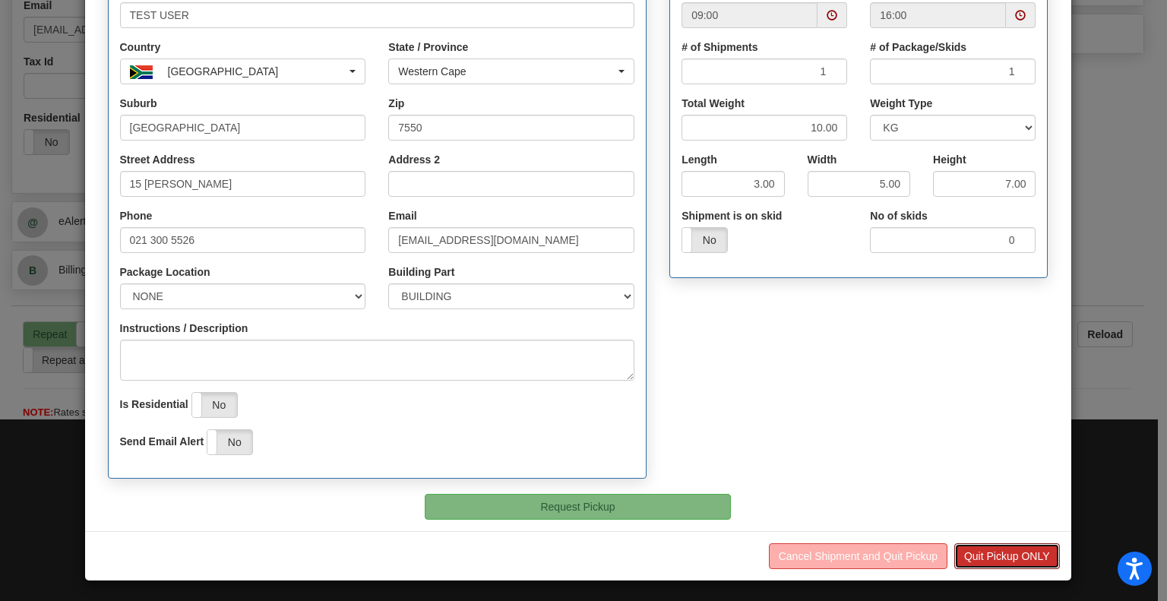
click at [1004, 559] on button "Quit Pickup ONLY" at bounding box center [1008, 556] width 106 height 26
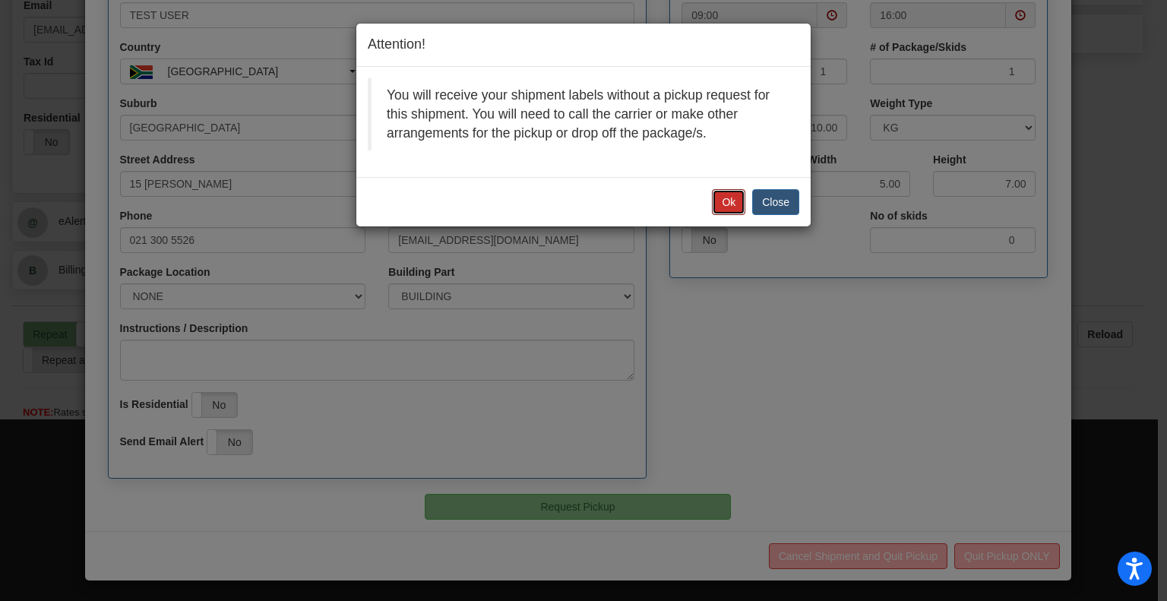
click at [731, 193] on button "Ok" at bounding box center [728, 202] width 33 height 26
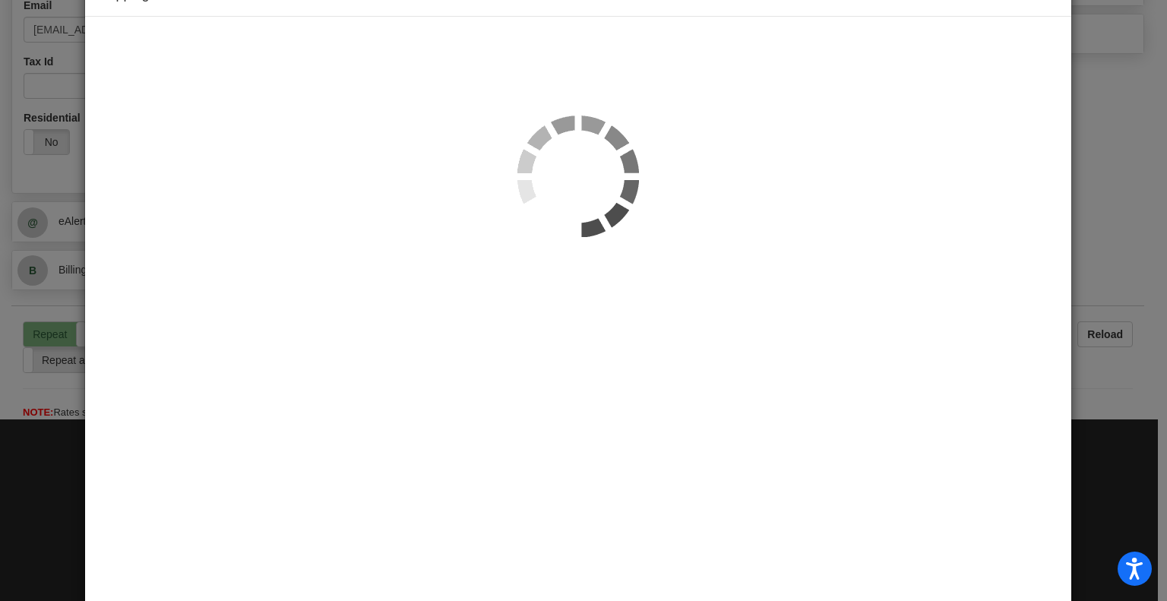
scroll to position [608, 0]
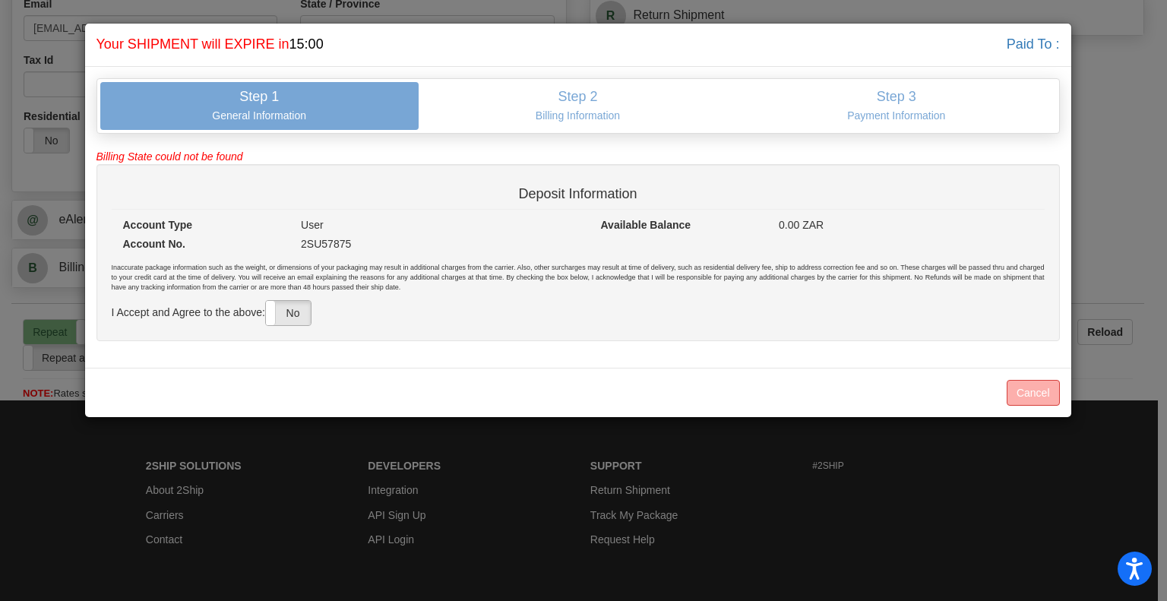
click at [293, 315] on label "No" at bounding box center [288, 313] width 45 height 24
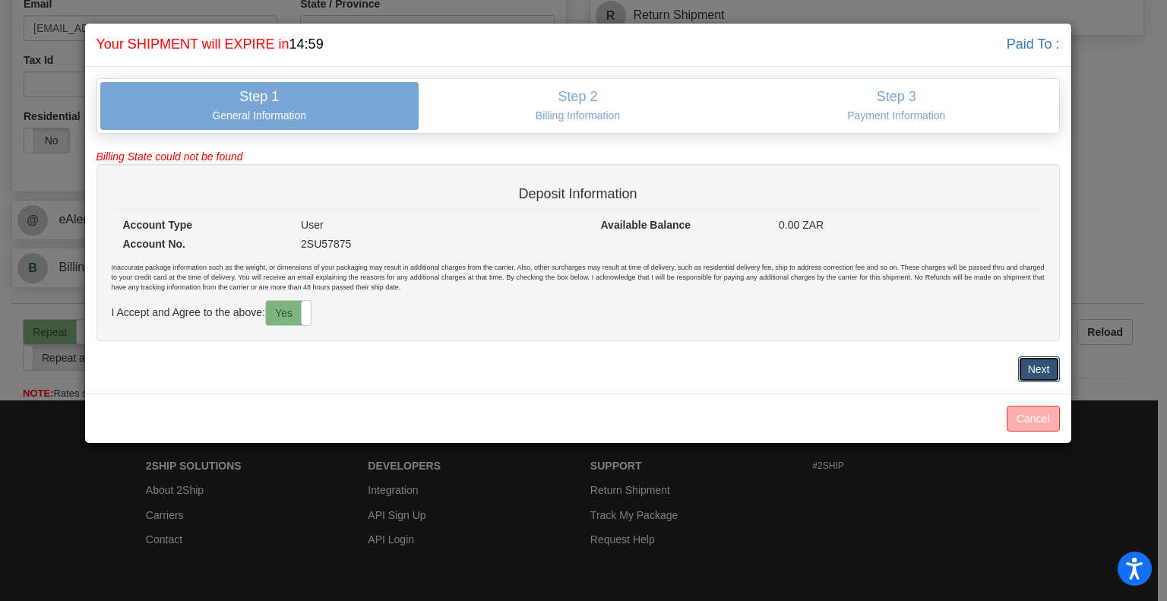
click at [1046, 363] on button "Next" at bounding box center [1040, 369] width 42 height 26
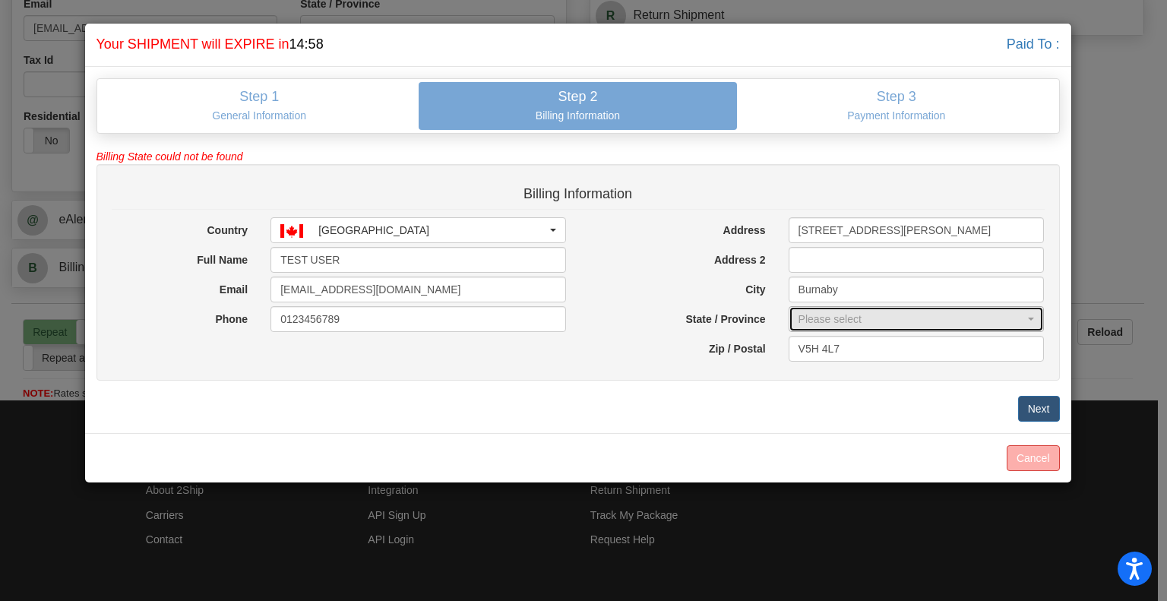
click at [841, 318] on div "Please select" at bounding box center [912, 319] width 227 height 15
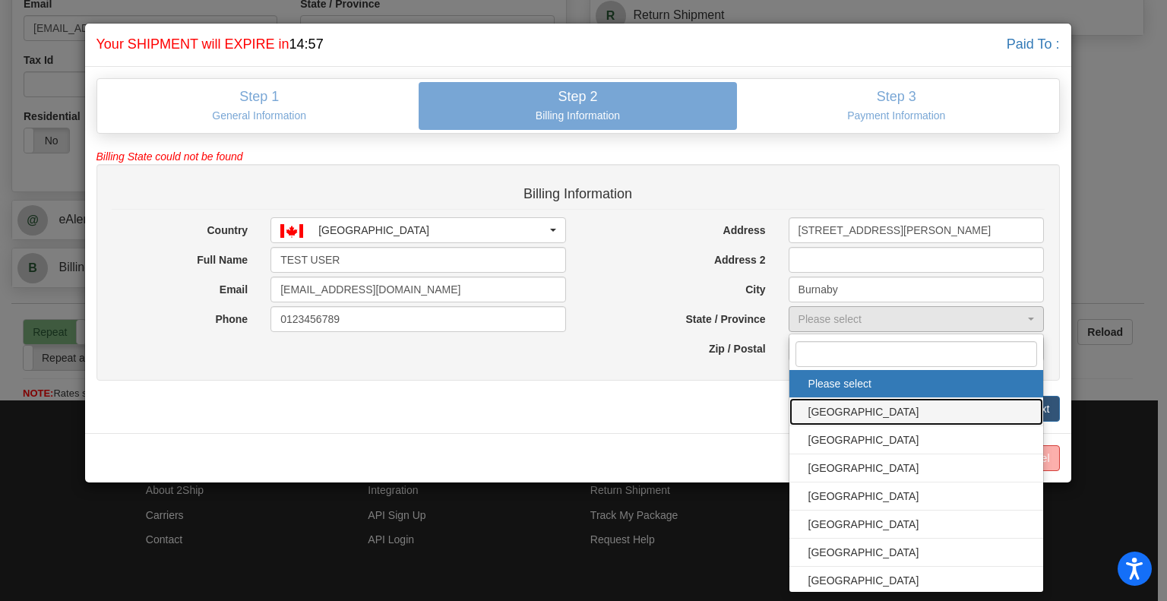
click at [825, 407] on span "ALBERTA" at bounding box center [917, 412] width 224 height 23
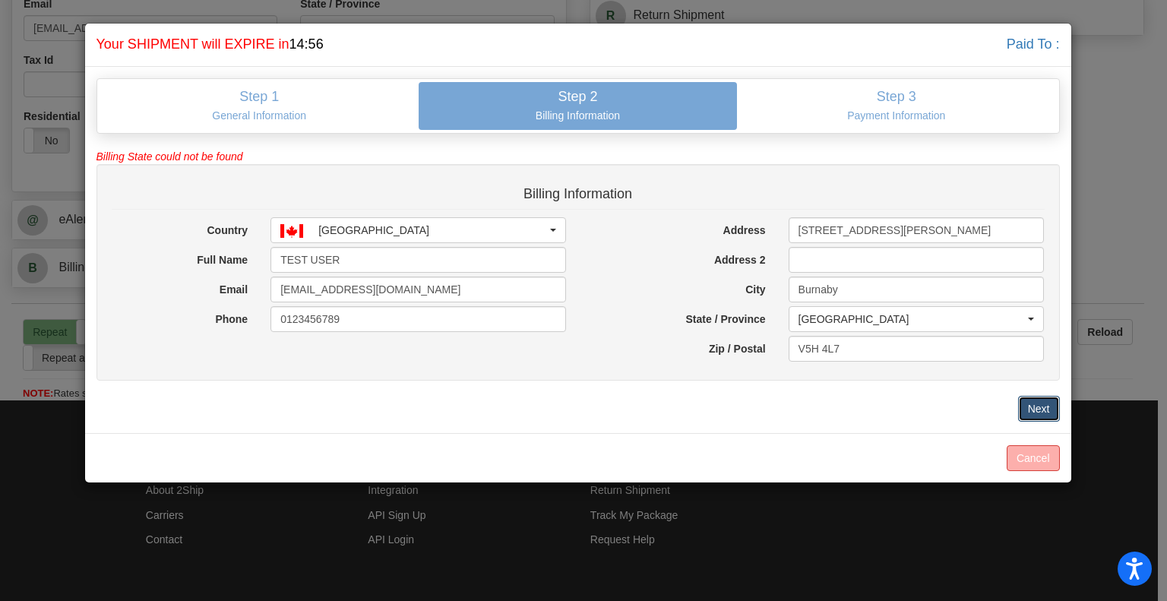
click at [1045, 405] on button "Next" at bounding box center [1040, 409] width 42 height 26
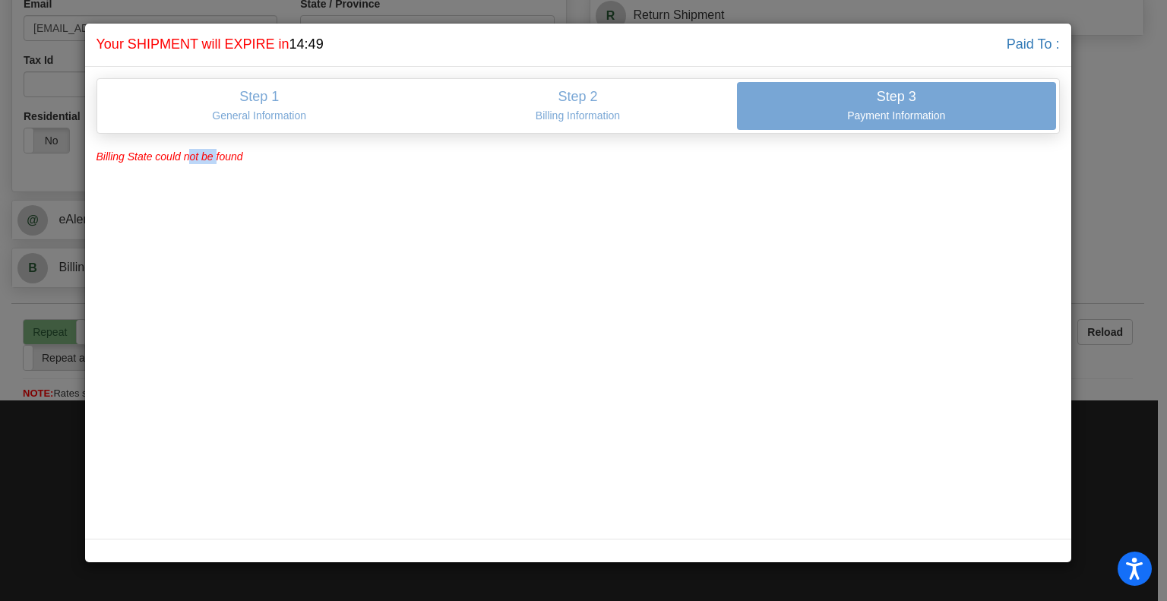
drag, startPoint x: 186, startPoint y: 154, endPoint x: 214, endPoint y: 154, distance: 28.1
click at [214, 154] on span "Billing State could not be found" at bounding box center [170, 156] width 147 height 12
click at [569, 106] on link "Step 2 Billing Information" at bounding box center [578, 106] width 318 height 48
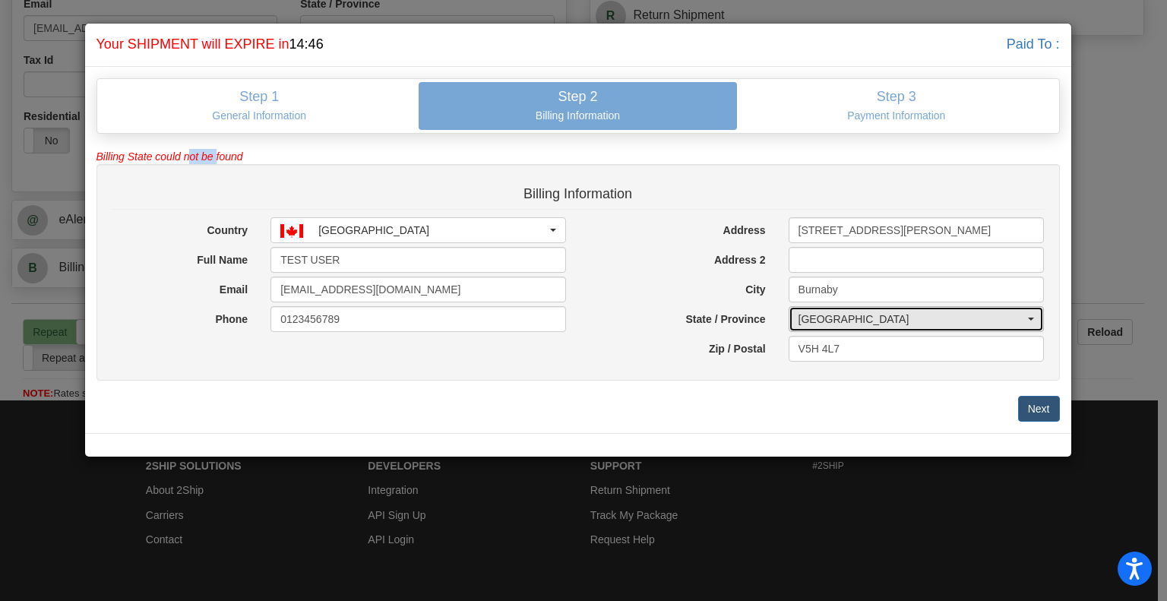
click at [889, 312] on div "ALBERTA" at bounding box center [912, 319] width 227 height 15
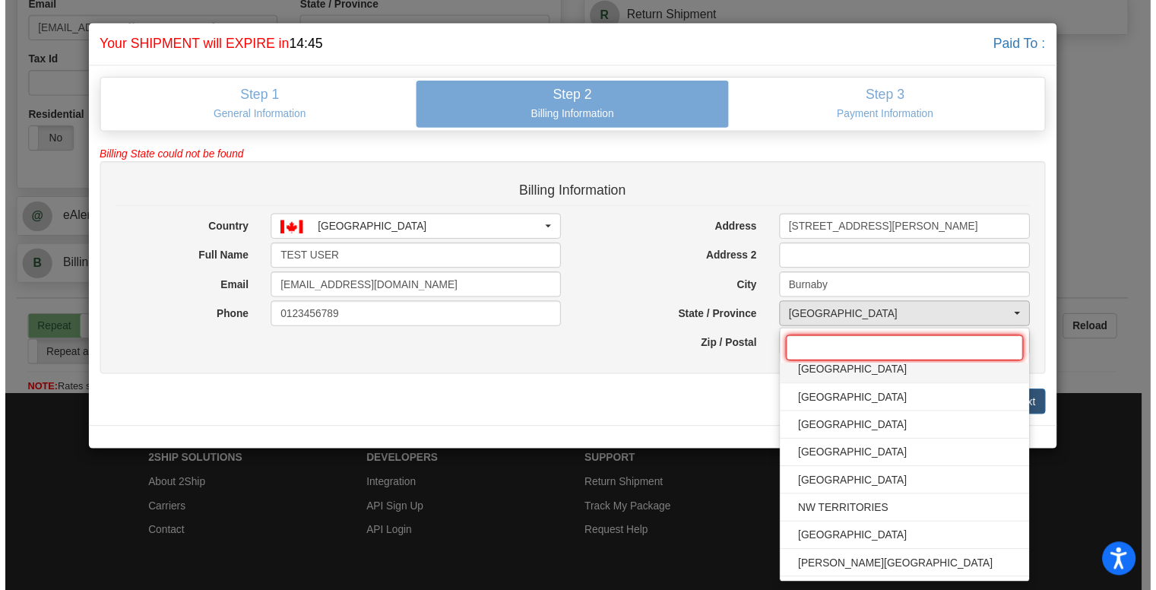
scroll to position [152, 0]
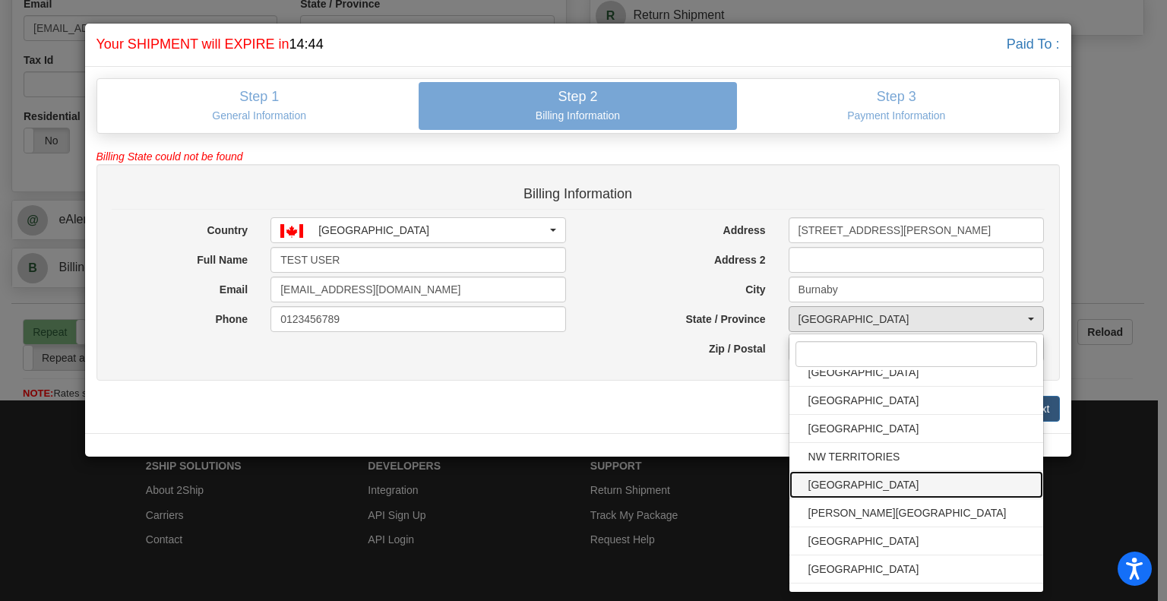
click at [850, 480] on span "ONTARIO" at bounding box center [917, 485] width 224 height 23
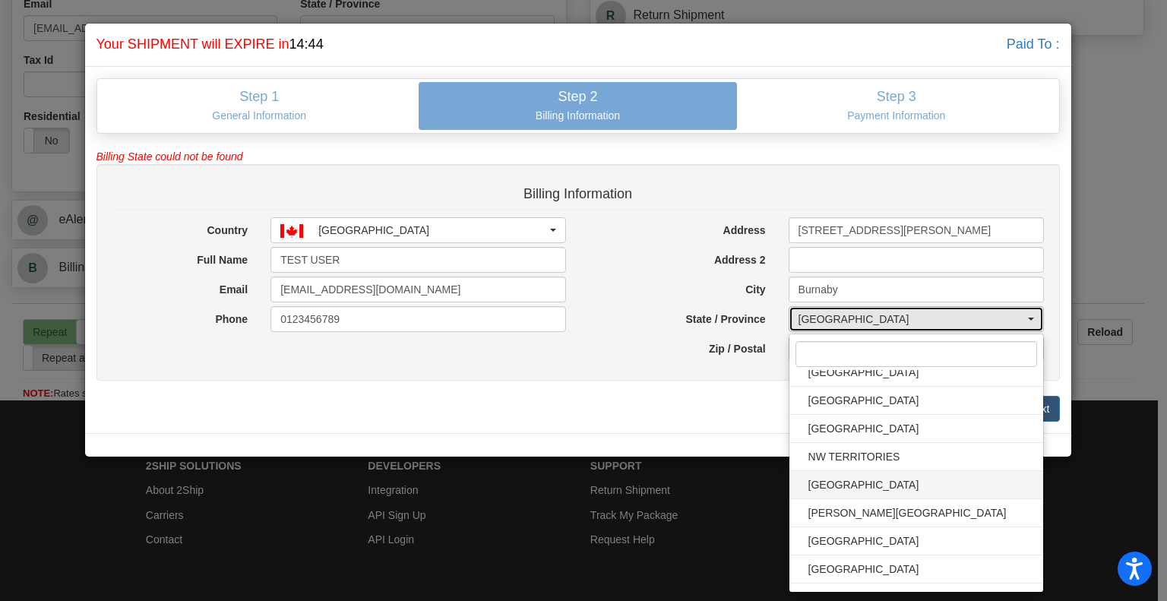
select select "ON"
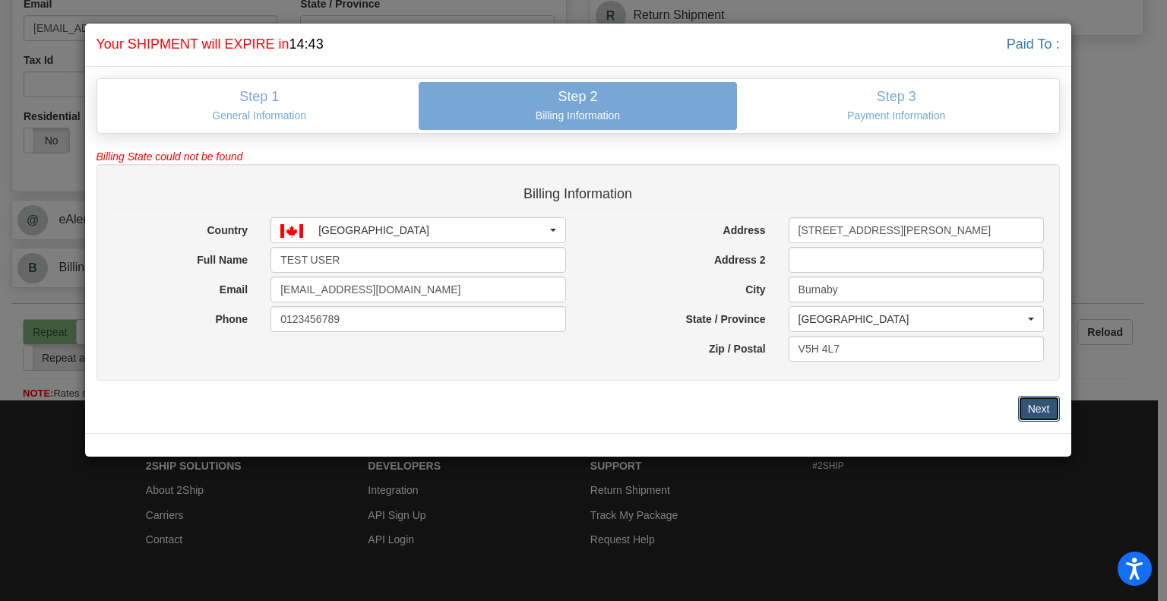
click at [1040, 398] on button "Next" at bounding box center [1040, 409] width 42 height 26
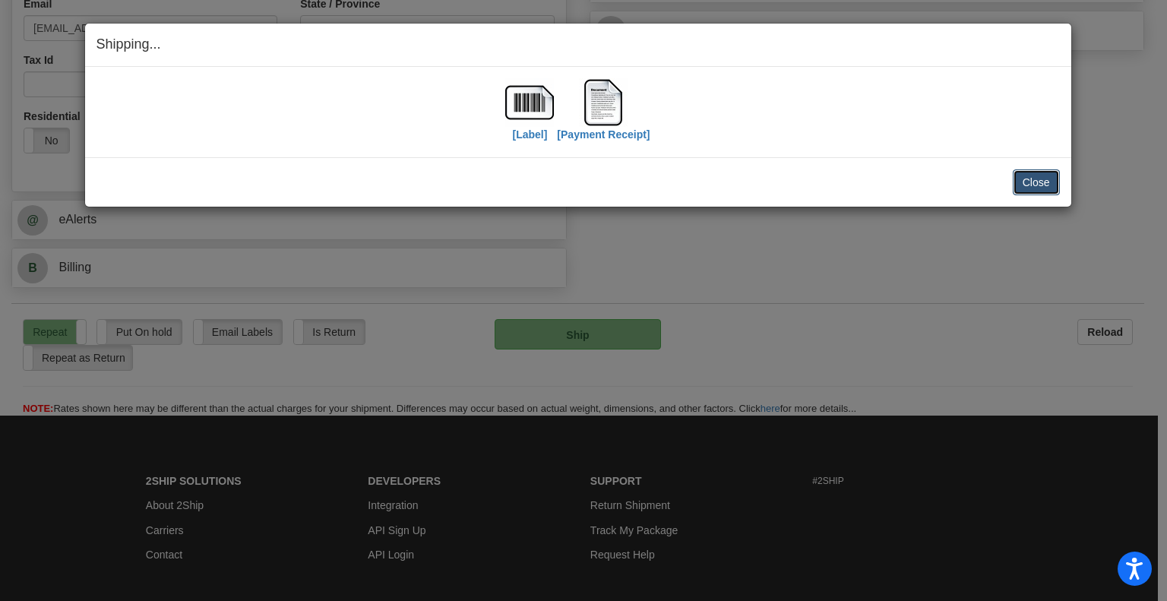
click at [1025, 179] on button "Close" at bounding box center [1036, 182] width 47 height 26
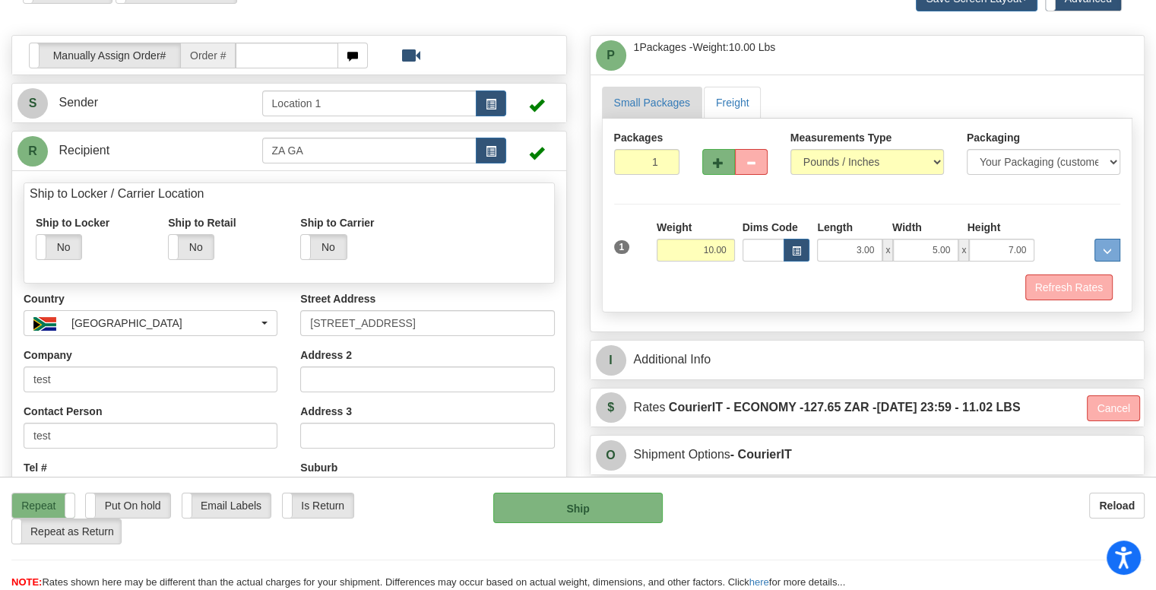
scroll to position [0, 0]
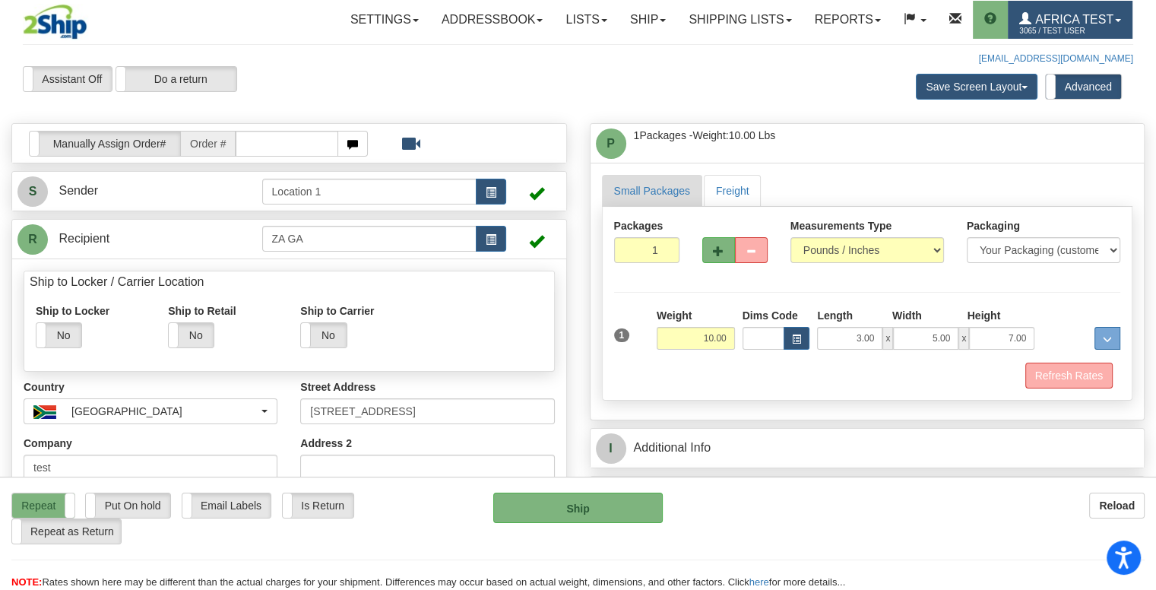
click at [1104, 17] on span "Africa Test" at bounding box center [1072, 19] width 82 height 13
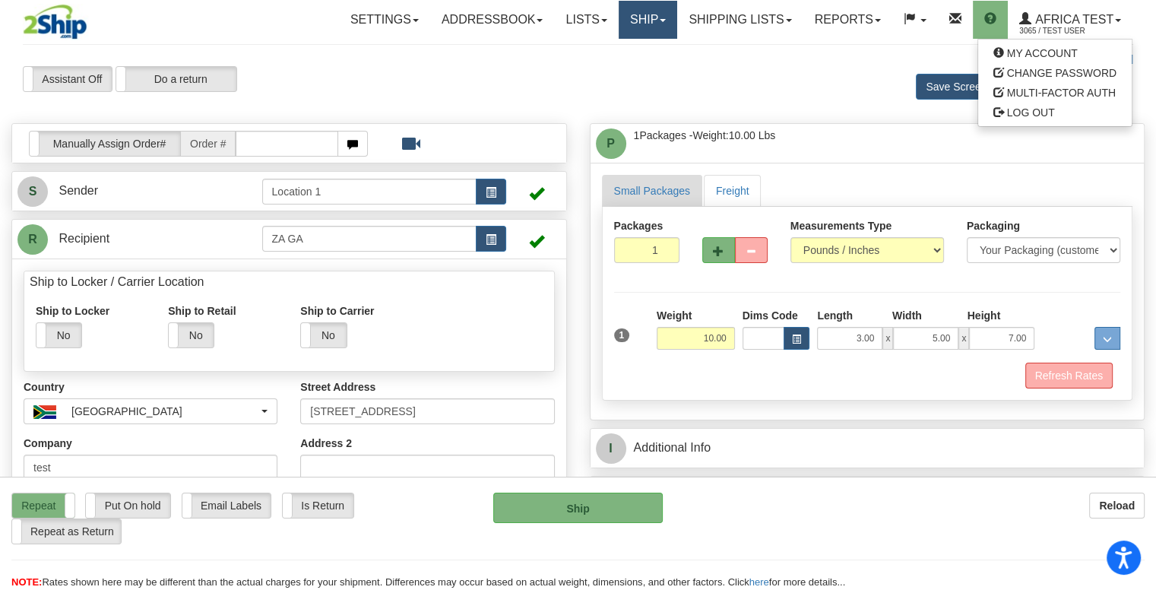
click at [642, 23] on link "Ship" at bounding box center [648, 20] width 59 height 38
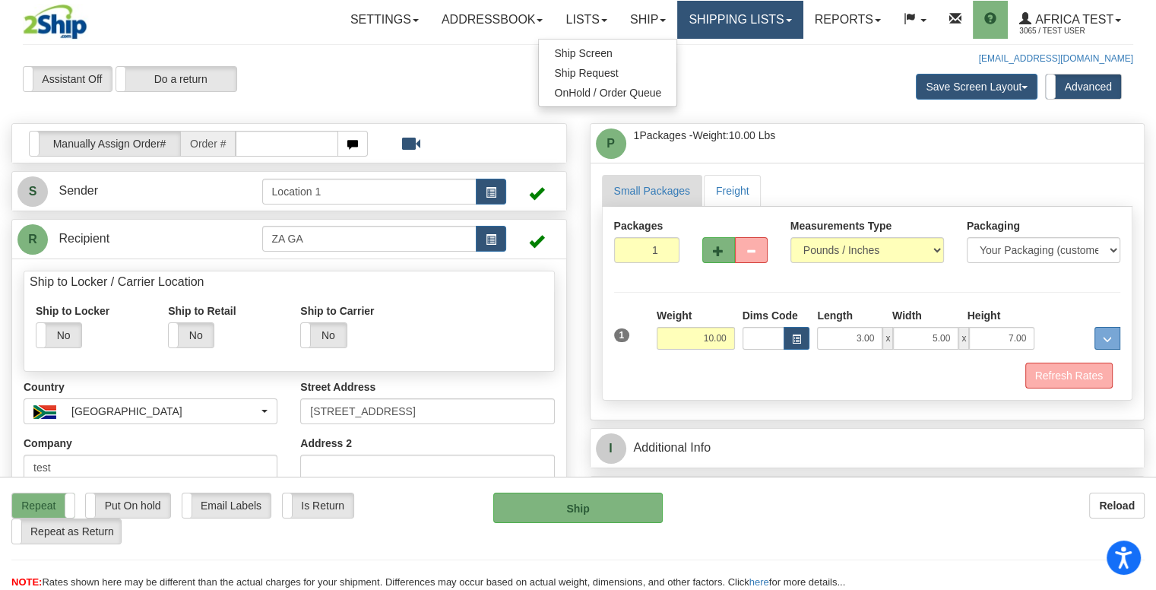
click at [746, 21] on link "Shipping lists" at bounding box center [739, 20] width 125 height 38
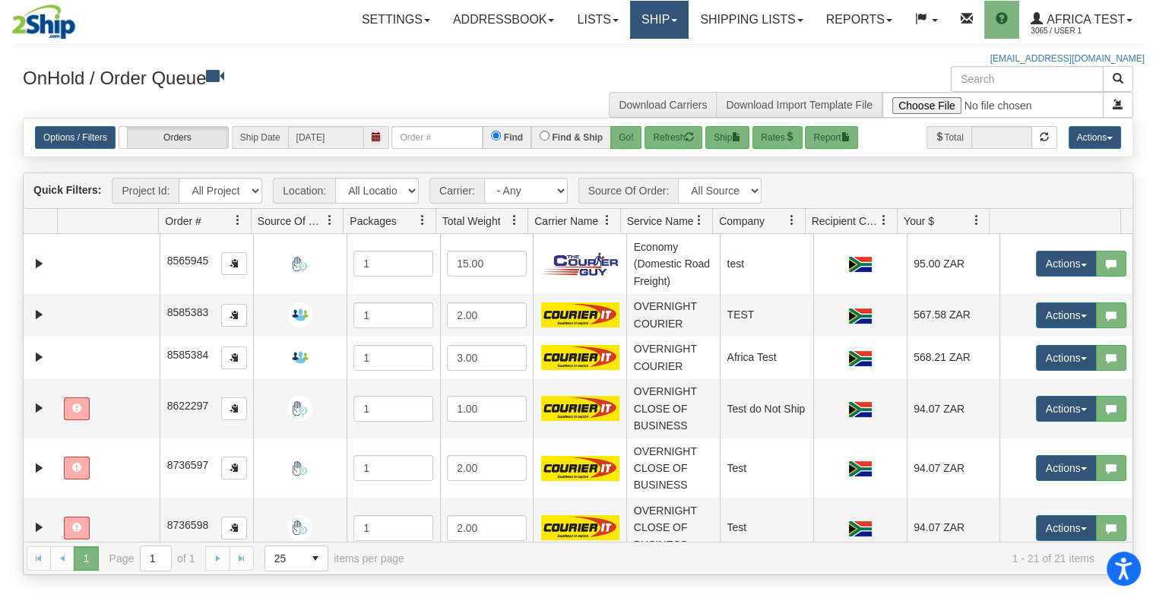
click at [648, 14] on link "Ship" at bounding box center [659, 20] width 59 height 38
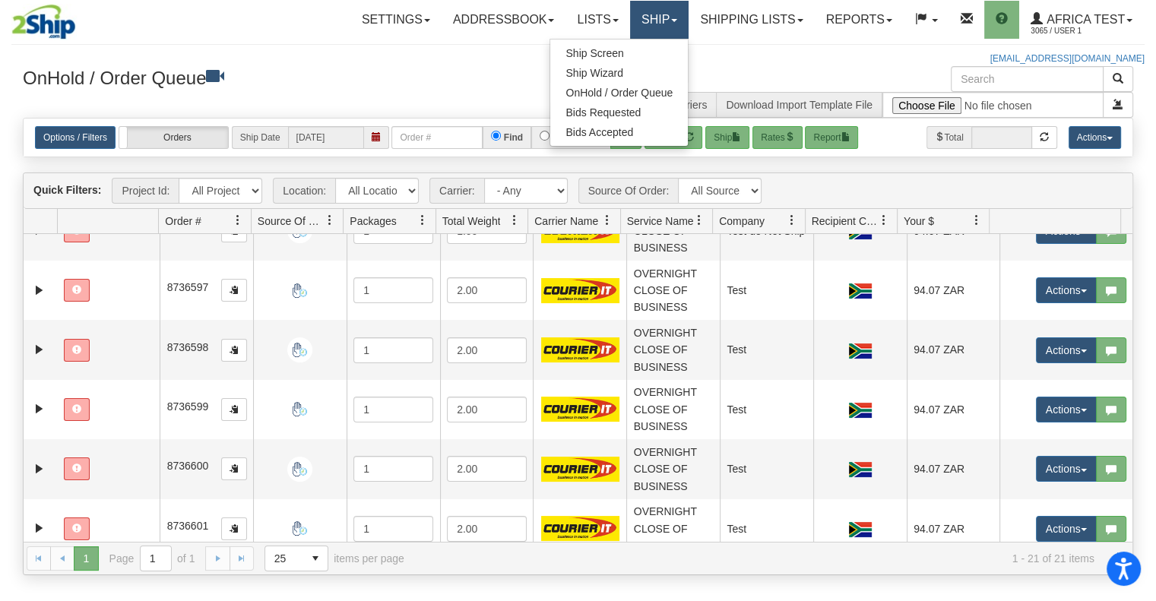
scroll to position [380, 0]
